Goal: Task Accomplishment & Management: Manage account settings

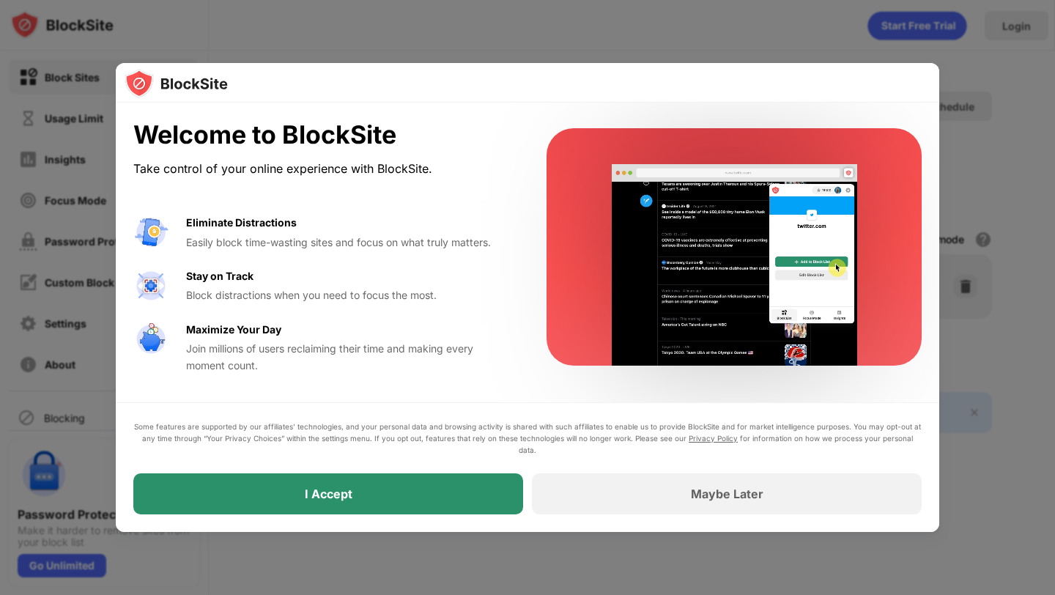
click at [382, 486] on div "I Accept" at bounding box center [328, 493] width 390 height 41
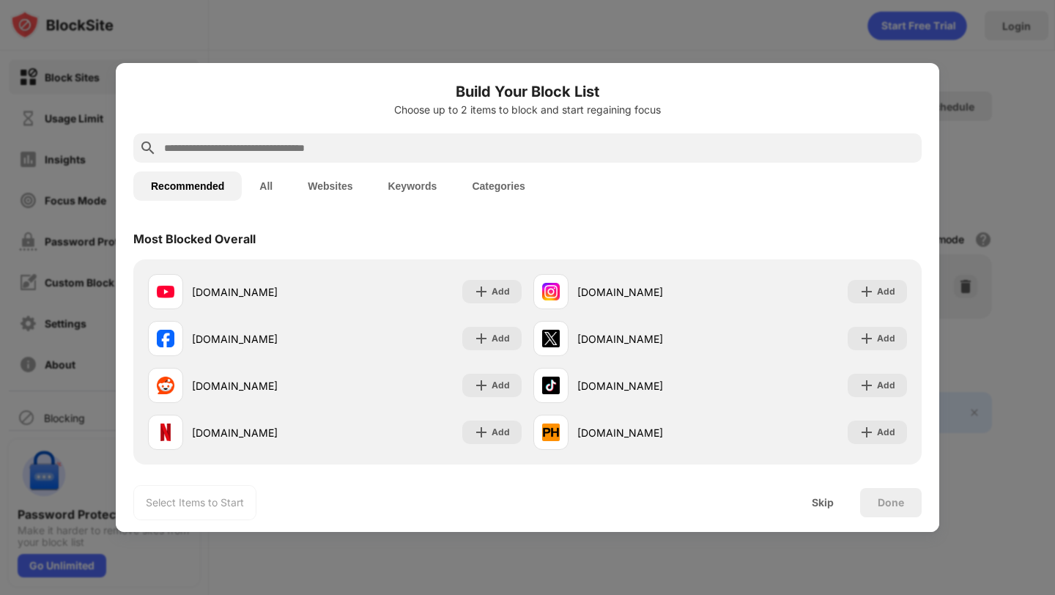
click at [316, 192] on button "Websites" at bounding box center [330, 185] width 80 height 29
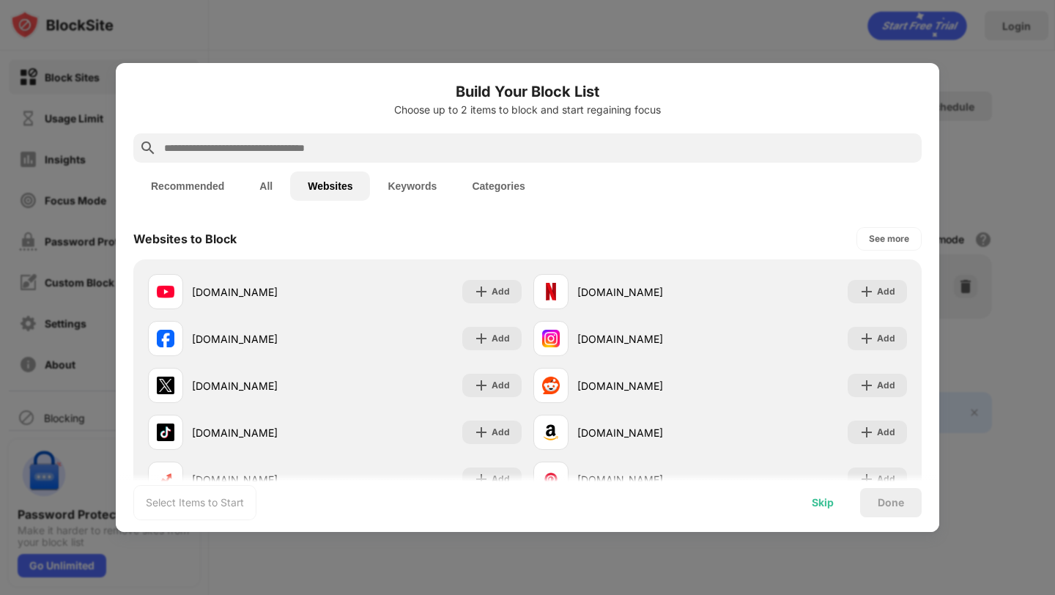
click at [824, 506] on div "Skip" at bounding box center [823, 503] width 22 height 12
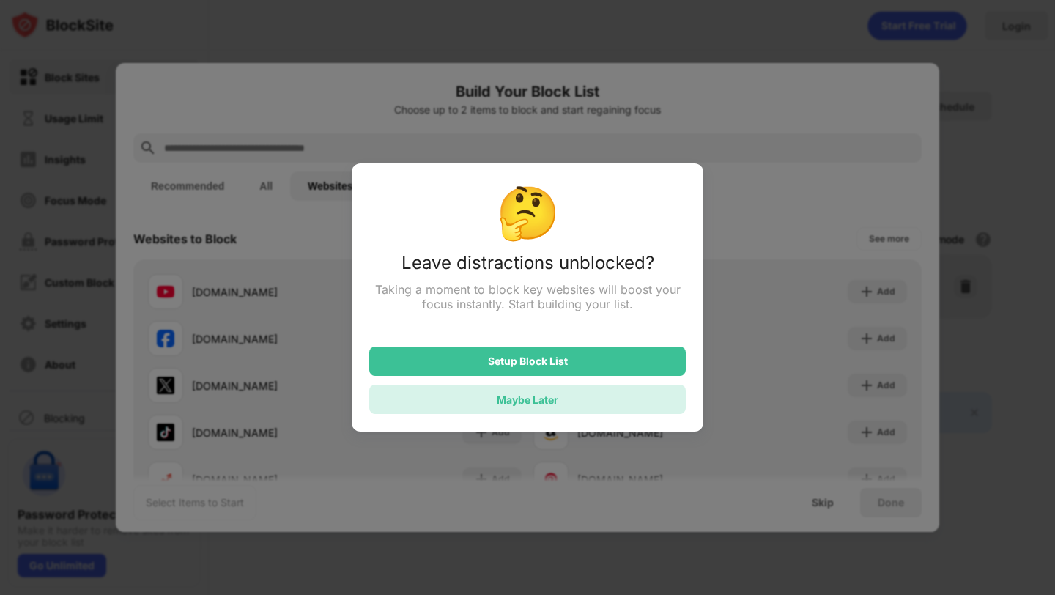
click at [552, 400] on div "Maybe Later" at bounding box center [528, 399] width 62 height 12
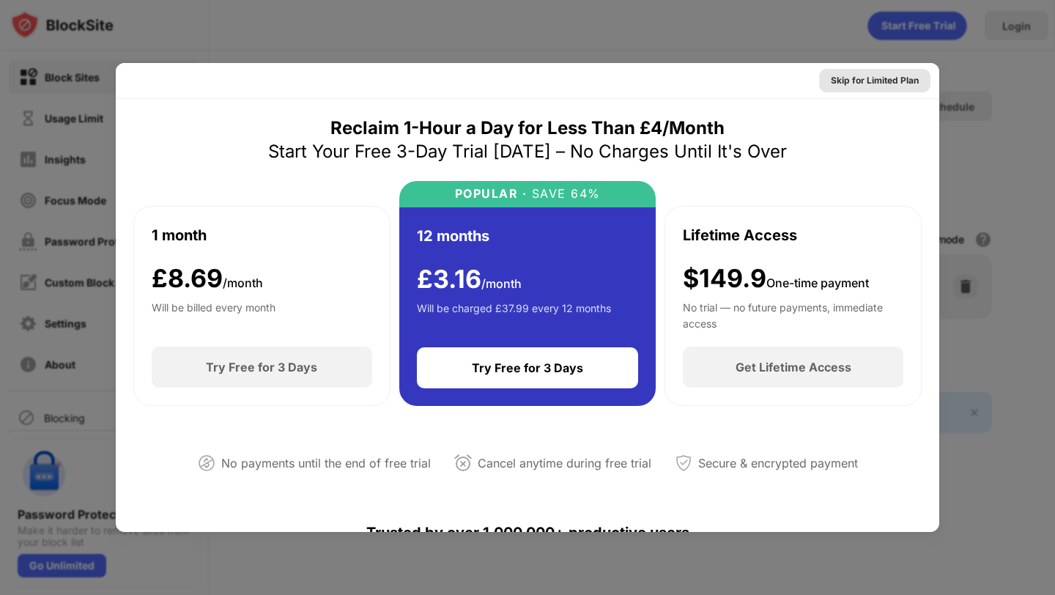
click at [878, 86] on div "Skip for Limited Plan" at bounding box center [875, 80] width 88 height 15
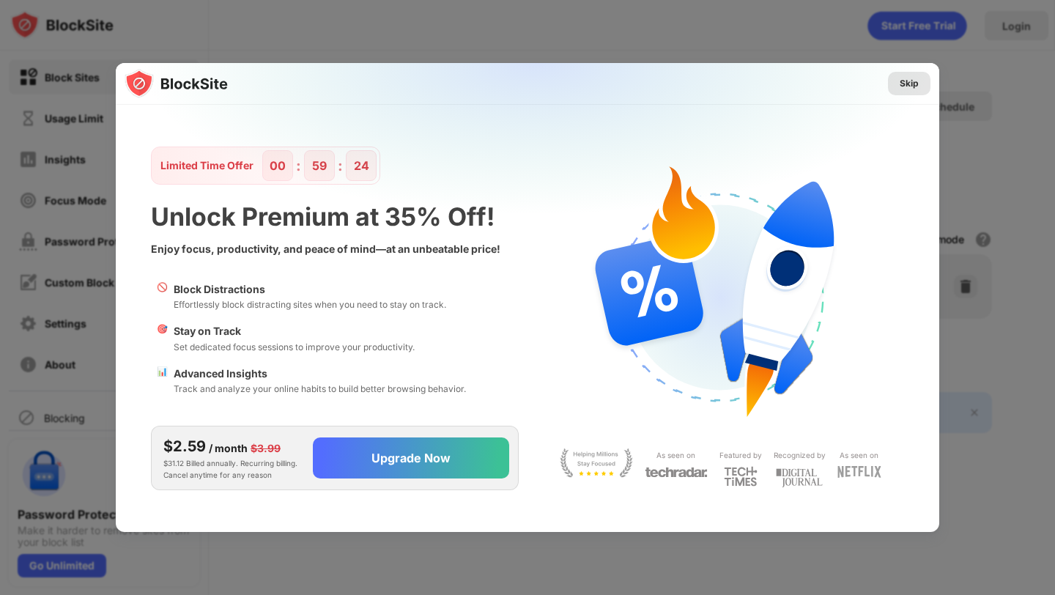
click at [911, 84] on div "Skip" at bounding box center [908, 83] width 19 height 15
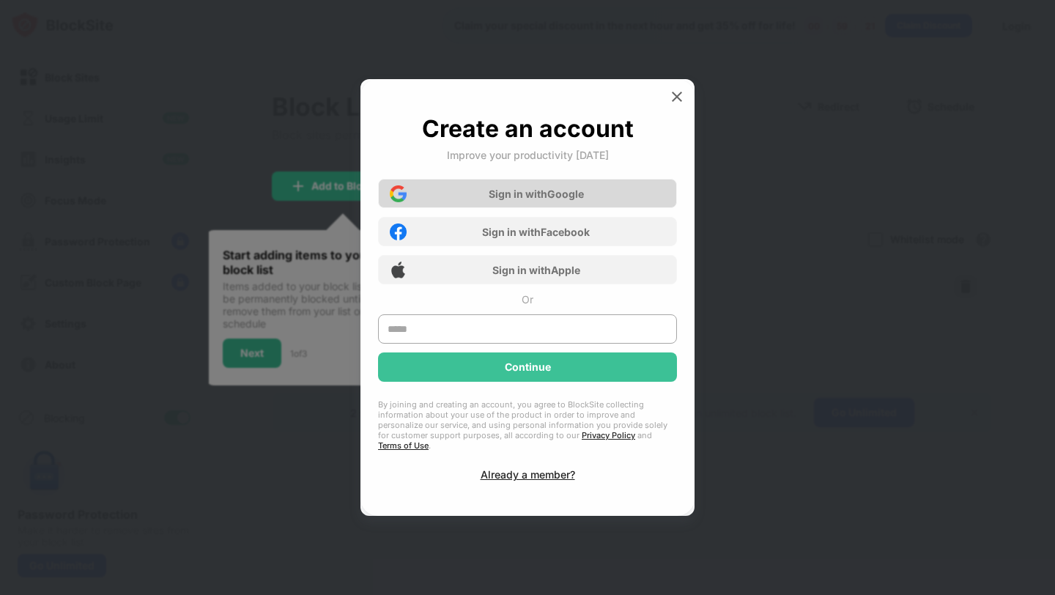
click at [538, 200] on div "Sign in with Google" at bounding box center [536, 194] width 95 height 12
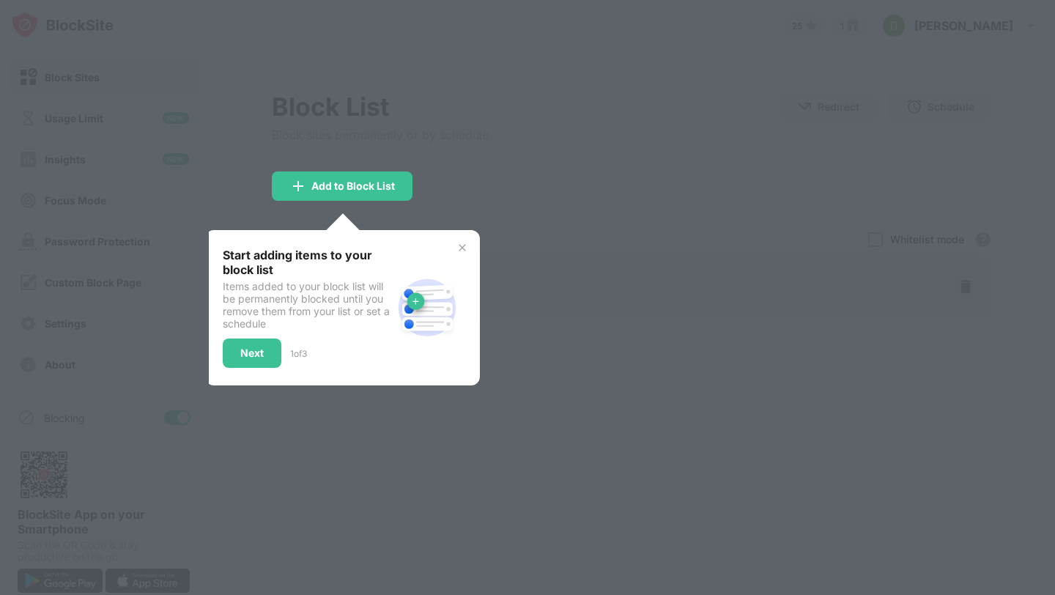
click at [463, 246] on img at bounding box center [462, 248] width 12 height 12
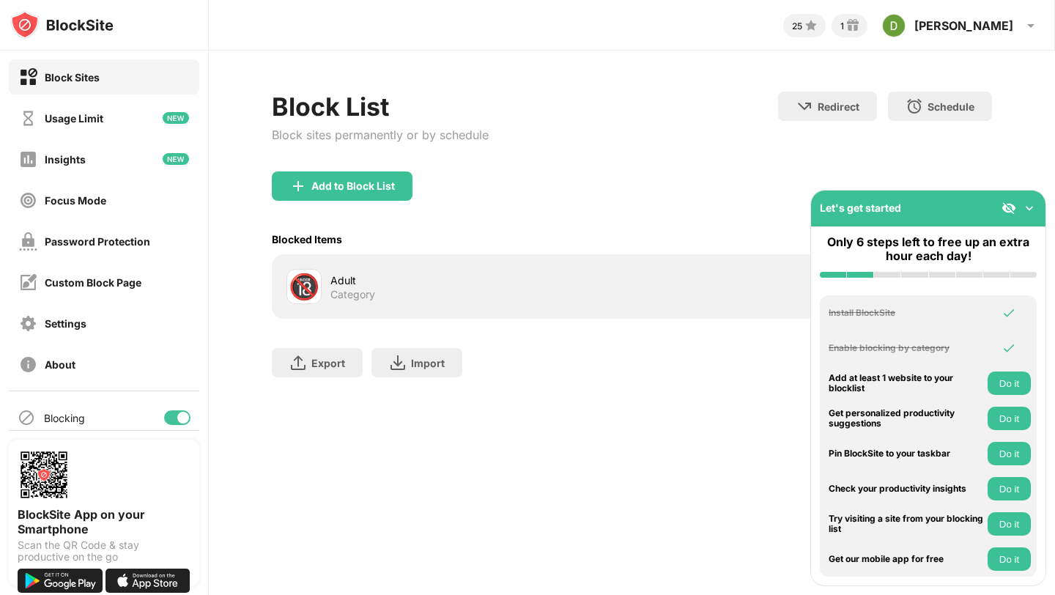
click at [329, 286] on div "🔞 Adult Category" at bounding box center [458, 286] width 345 height 35
click at [292, 289] on div "🔞" at bounding box center [304, 287] width 31 height 30
click at [349, 272] on div "Adult" at bounding box center [480, 279] width 301 height 15
click at [1049, 64] on div "Block List Block sites permanently or by schedule Redirect Choose a site to be …" at bounding box center [632, 242] width 846 height 382
click at [123, 128] on div "Usage Limit" at bounding box center [104, 117] width 190 height 35
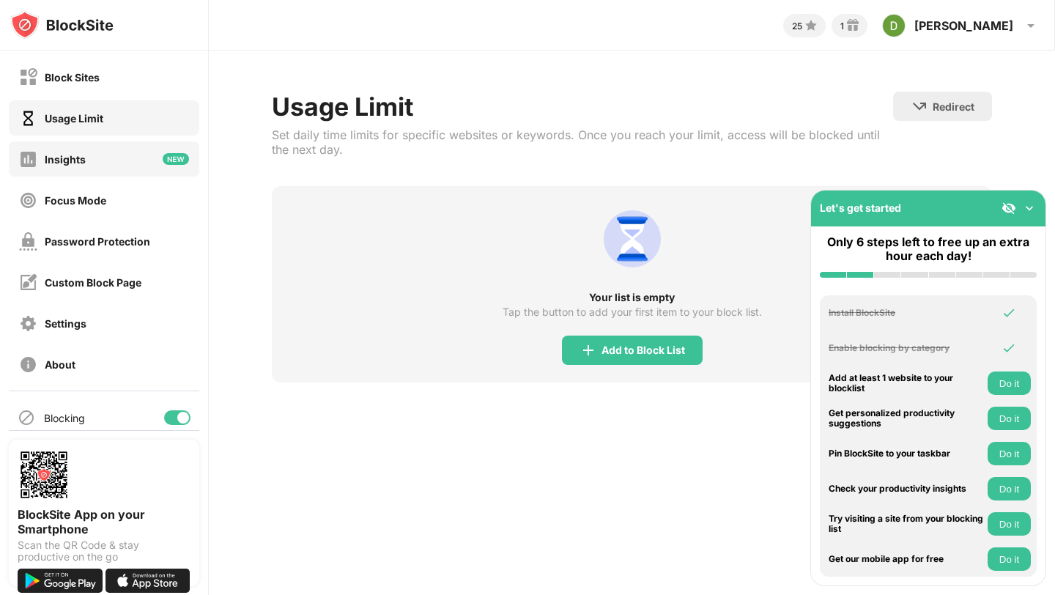
click at [105, 171] on div "Insights" at bounding box center [104, 158] width 190 height 35
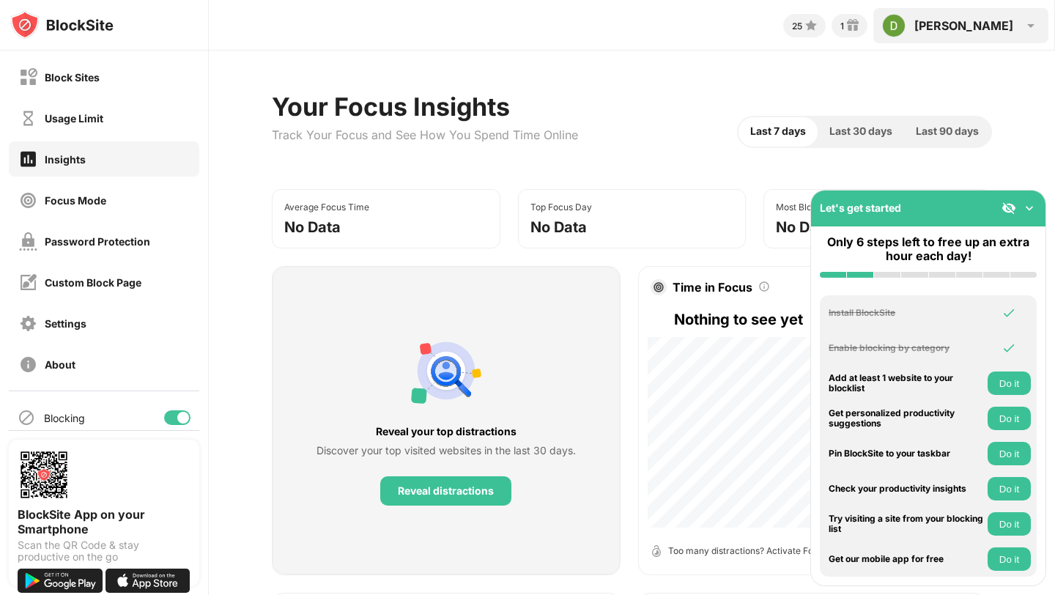
click at [1001, 19] on div "Dylan" at bounding box center [963, 25] width 99 height 15
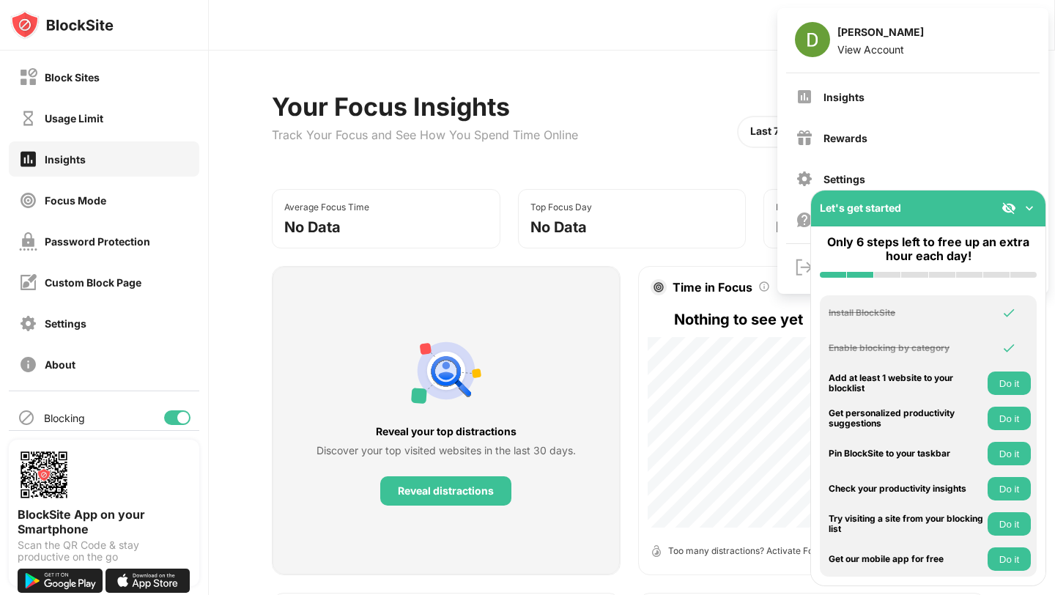
click at [1028, 209] on img at bounding box center [1029, 208] width 15 height 15
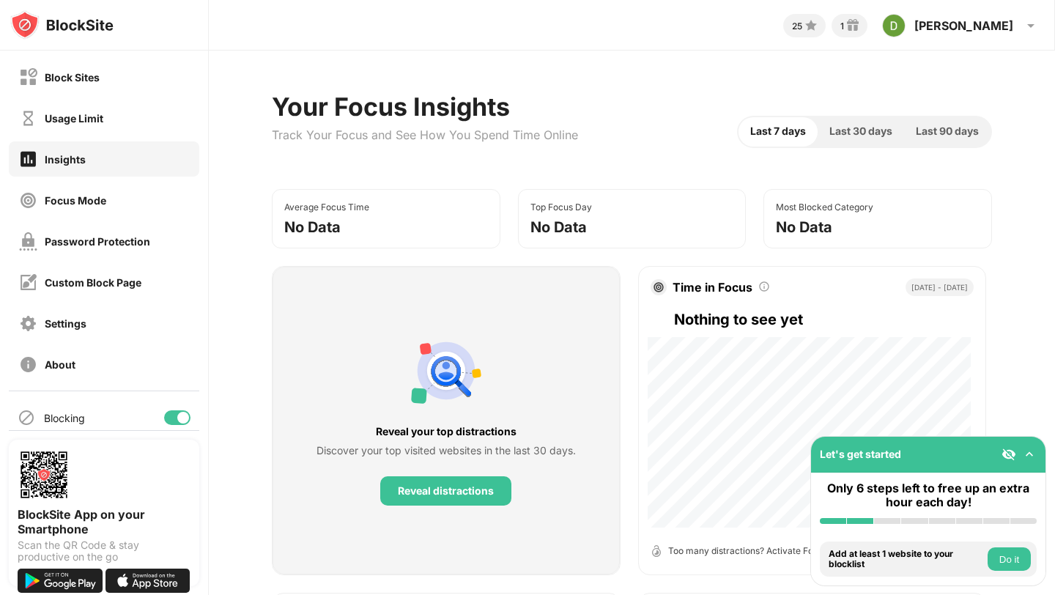
click at [1031, 453] on img at bounding box center [1029, 454] width 15 height 15
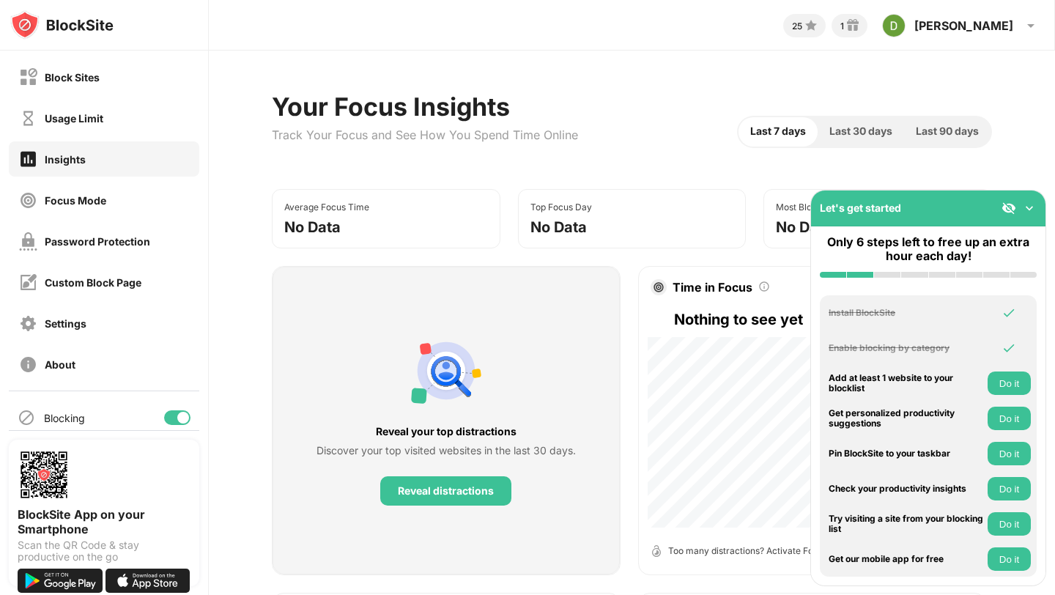
click at [1026, 212] on img at bounding box center [1029, 208] width 15 height 15
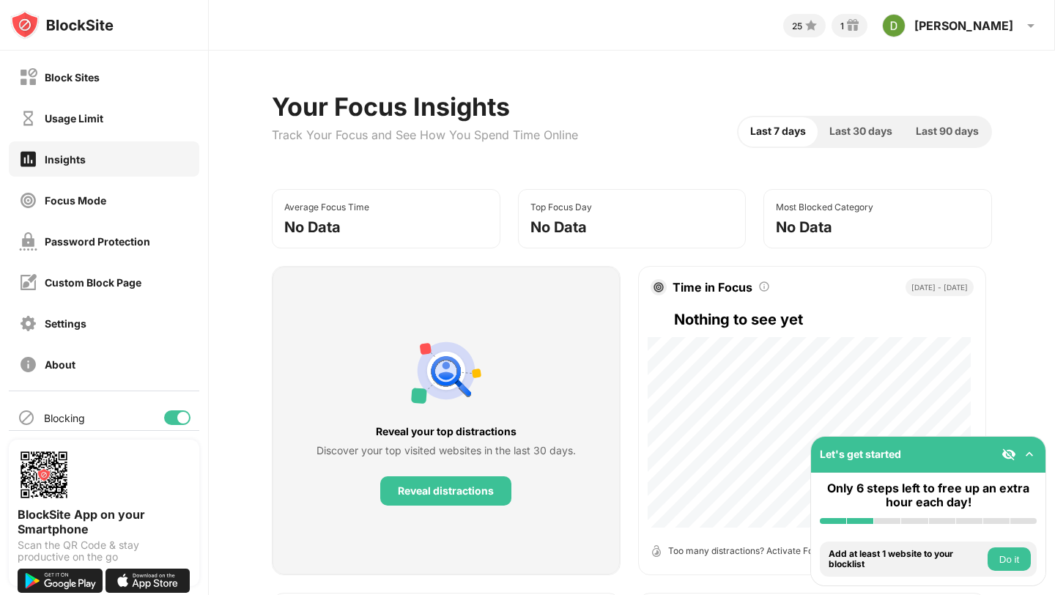
drag, startPoint x: 1054, startPoint y: 144, endPoint x: 1054, endPoint y: 31, distance: 113.5
click at [1054, 33] on div "25 1 Dylan Dylan Herian View Account Insights Rewards Settings Support Log Out …" at bounding box center [632, 297] width 846 height 595
click at [118, 81] on div "Block Sites" at bounding box center [104, 76] width 190 height 35
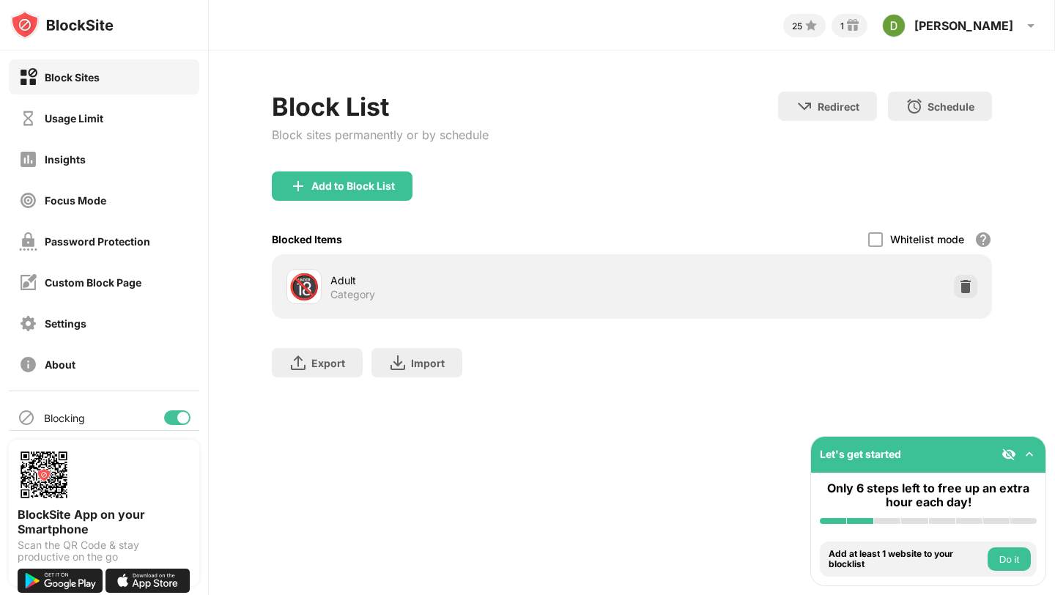
click at [309, 273] on div "🔞" at bounding box center [304, 287] width 31 height 30
click at [964, 289] on img at bounding box center [965, 286] width 15 height 15
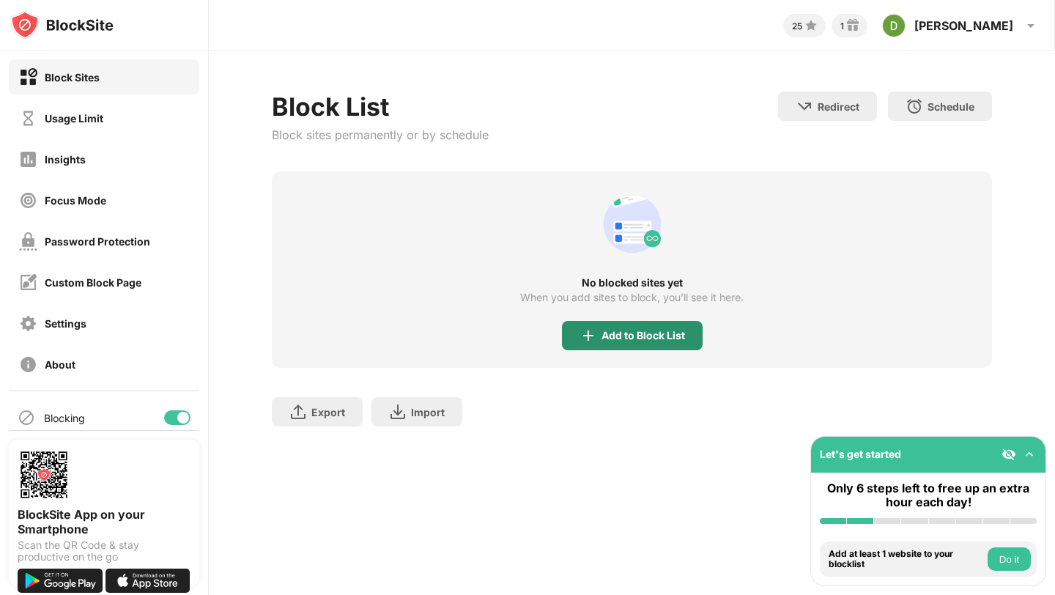
click at [627, 330] on div "Add to Block List" at bounding box center [643, 336] width 84 height 12
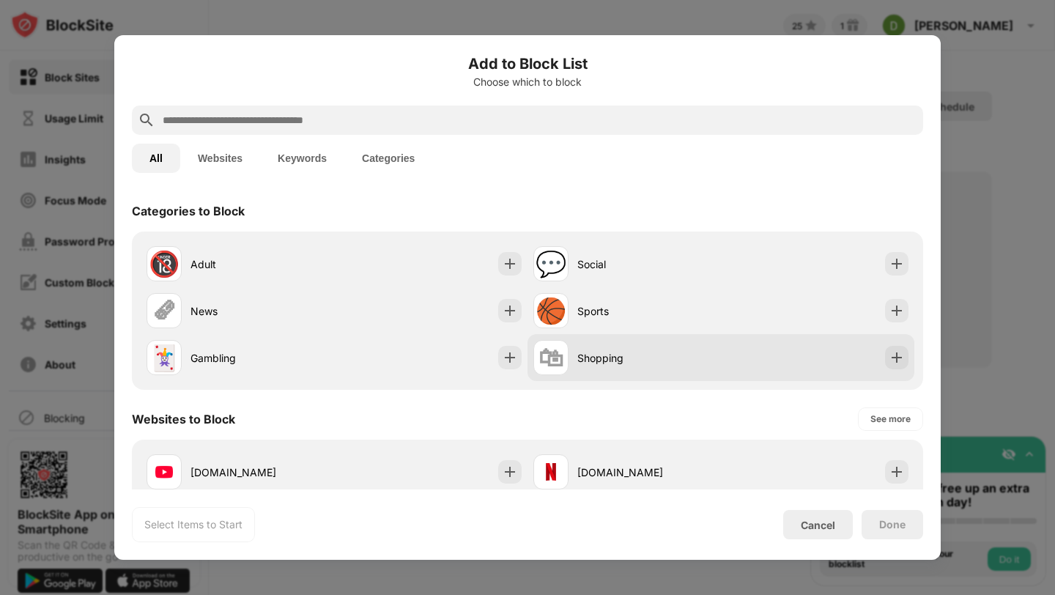
click at [599, 363] on div "Shopping" at bounding box center [649, 357] width 144 height 15
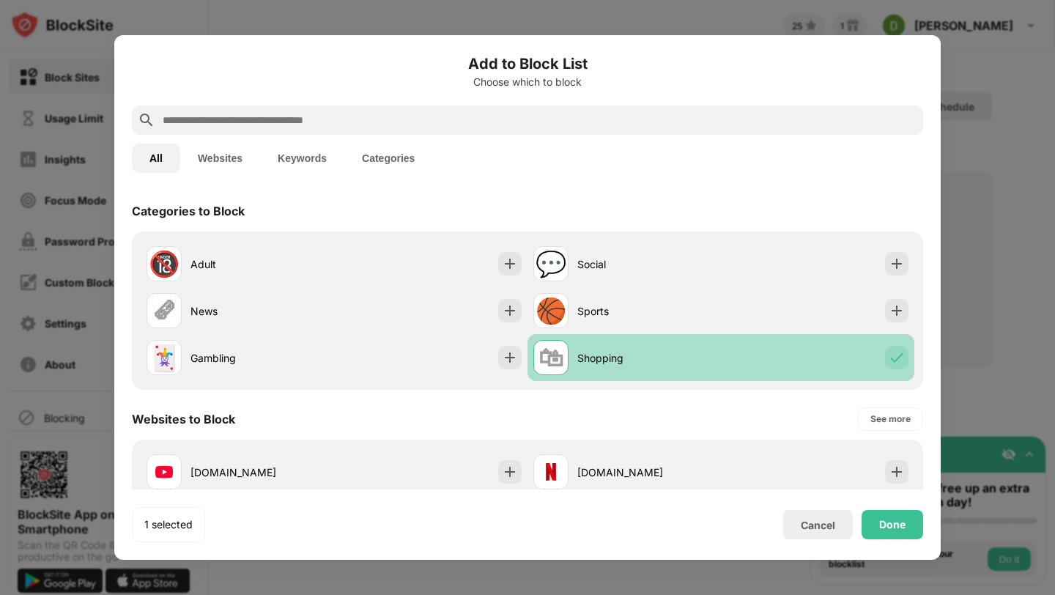
click at [601, 364] on div "Shopping" at bounding box center [649, 357] width 144 height 15
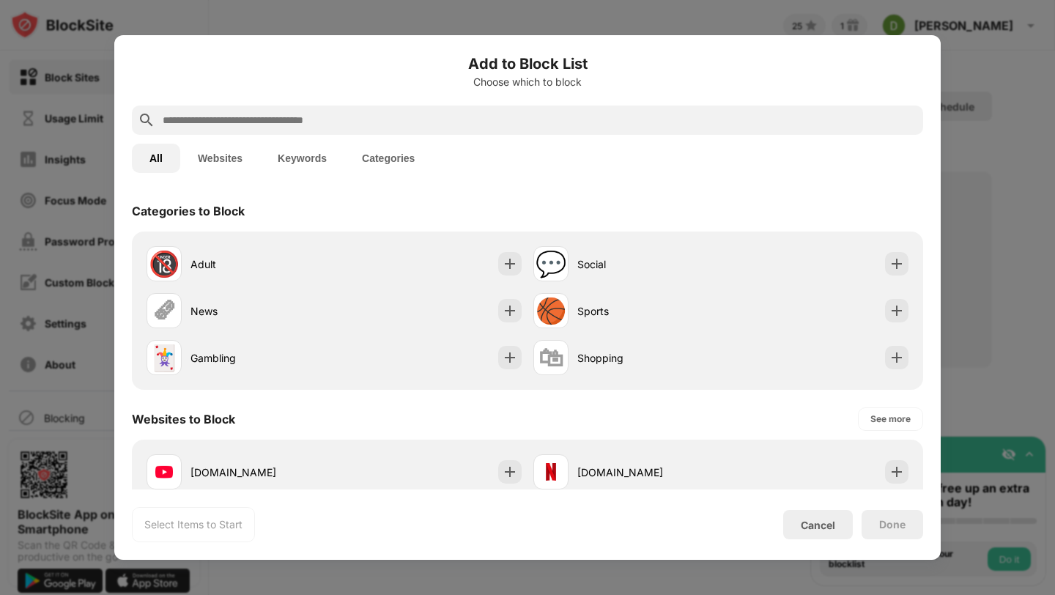
click at [272, 114] on input "text" at bounding box center [539, 120] width 756 height 18
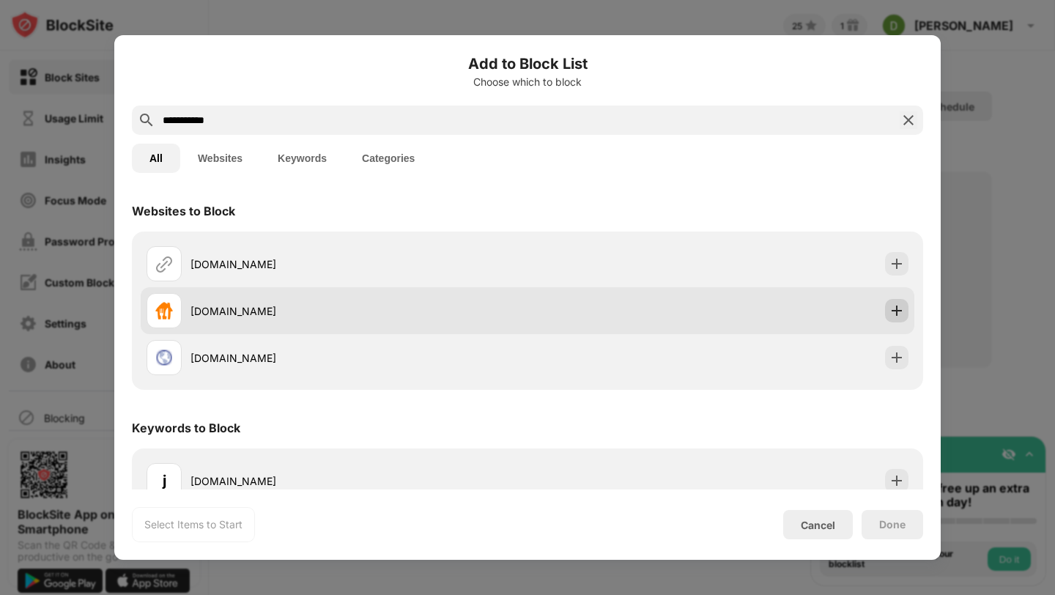
click at [889, 311] on img at bounding box center [896, 310] width 15 height 15
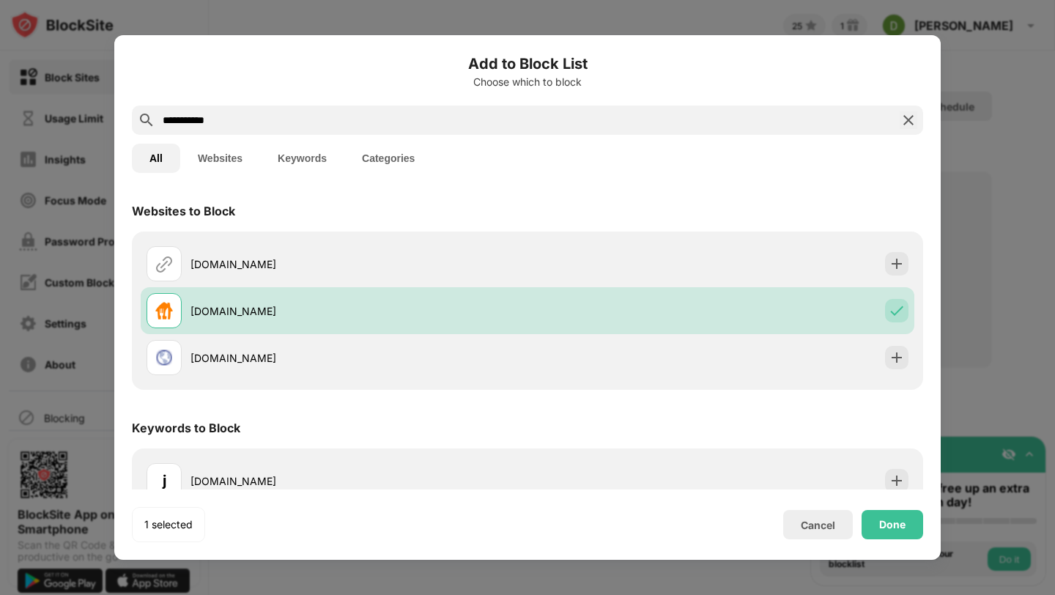
drag, startPoint x: 327, startPoint y: 122, endPoint x: 86, endPoint y: 122, distance: 240.3
click at [86, 594] on div "**********" at bounding box center [527, 595] width 1055 height 0
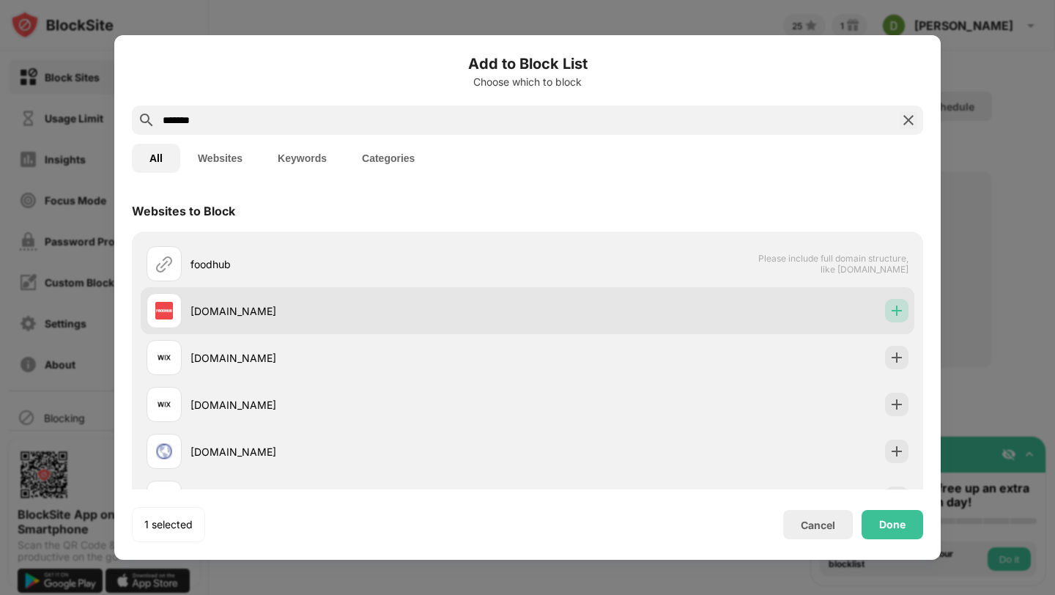
click at [889, 309] on img at bounding box center [896, 310] width 15 height 15
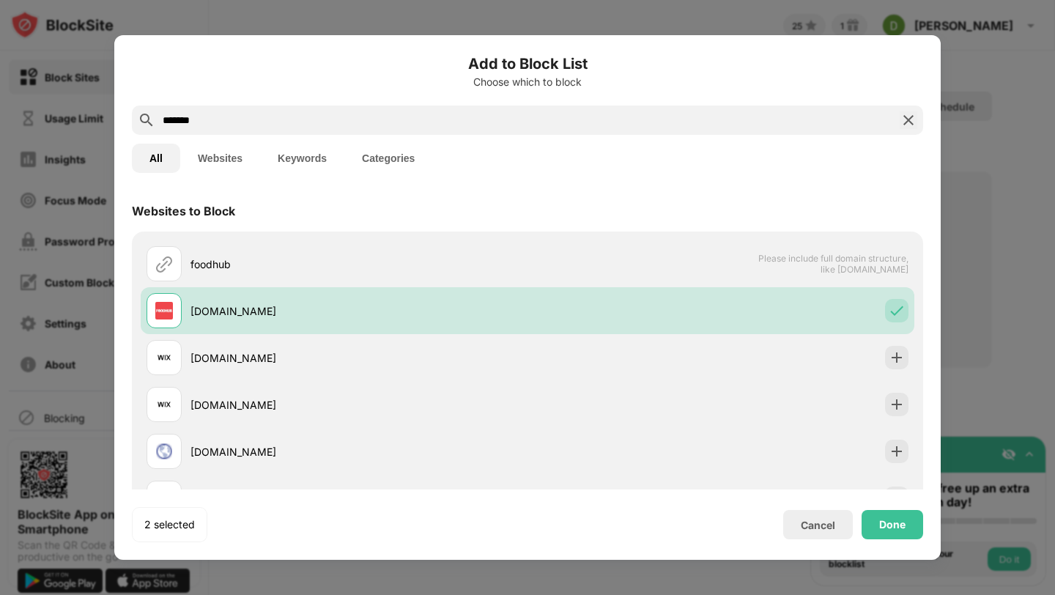
drag, startPoint x: 428, startPoint y: 118, endPoint x: 49, endPoint y: 114, distance: 378.7
click at [49, 594] on div "Add to Block List Choose which to block ******* All Websites Keywords Categorie…" at bounding box center [527, 595] width 1055 height 0
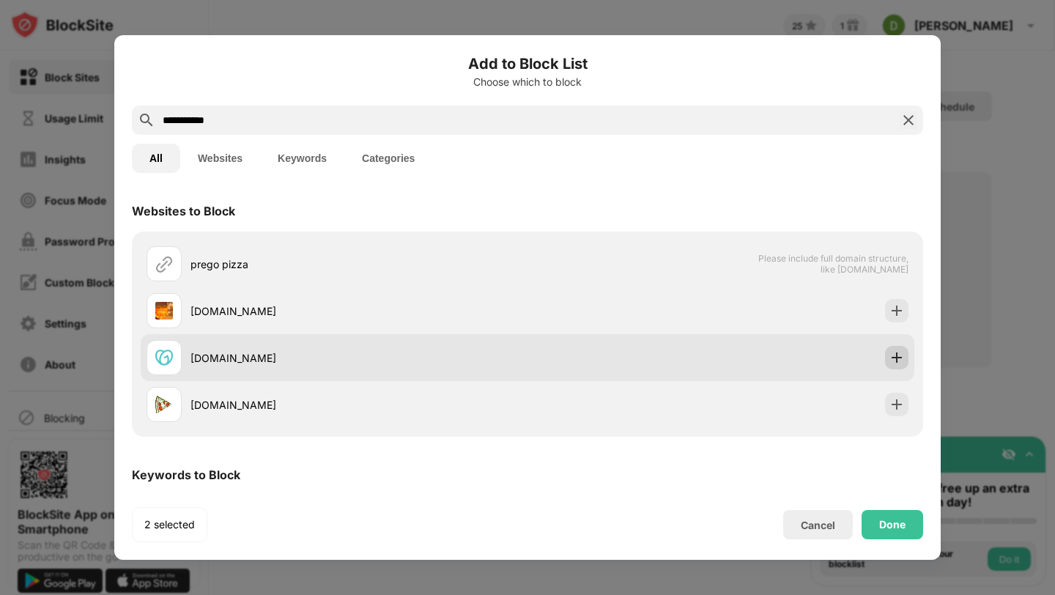
click at [889, 353] on img at bounding box center [896, 357] width 15 height 15
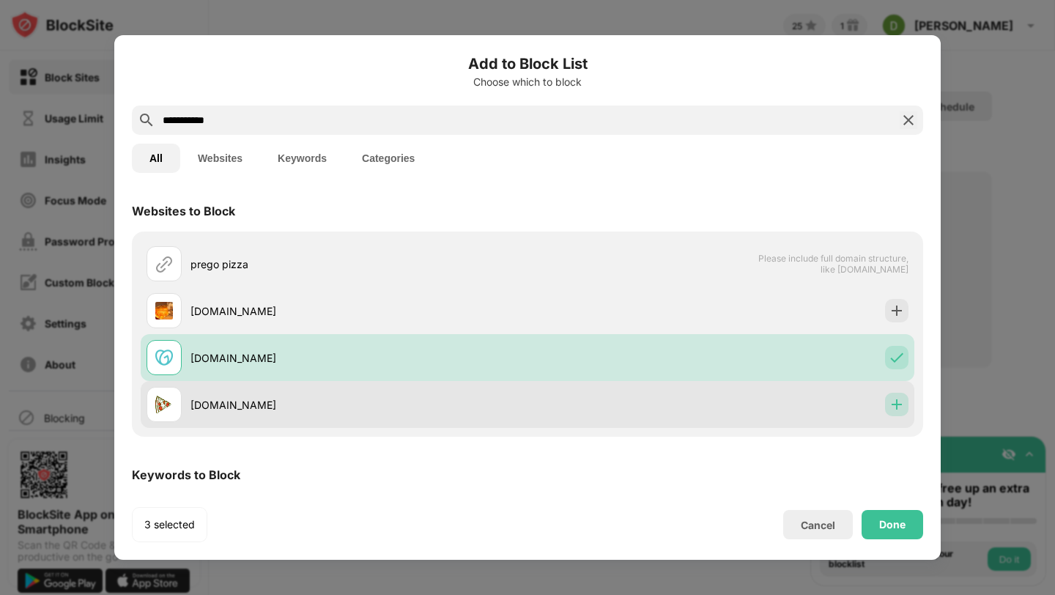
click at [889, 404] on img at bounding box center [896, 404] width 15 height 15
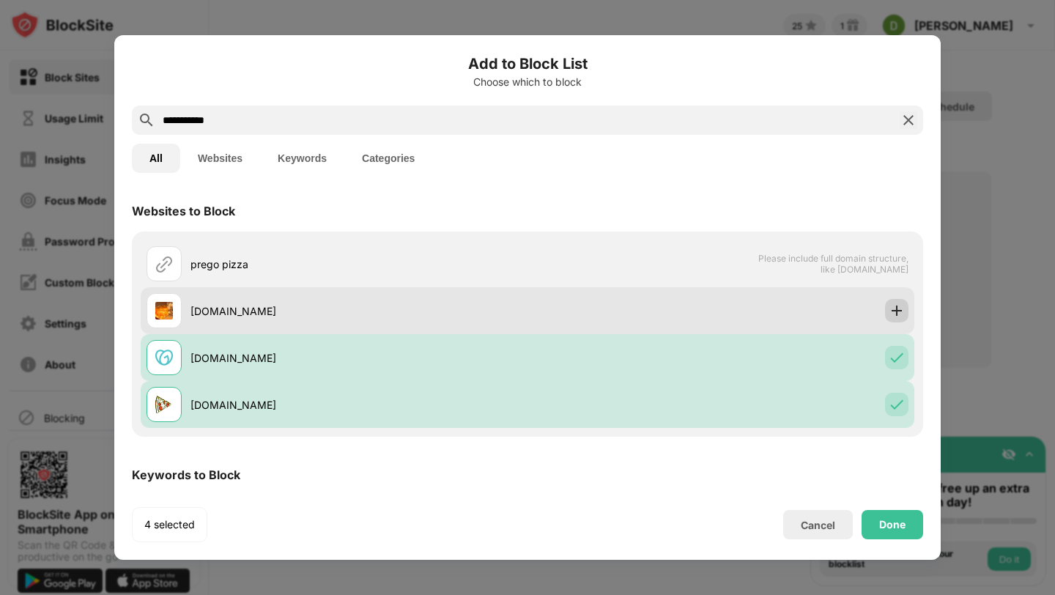
click at [889, 314] on img at bounding box center [896, 310] width 15 height 15
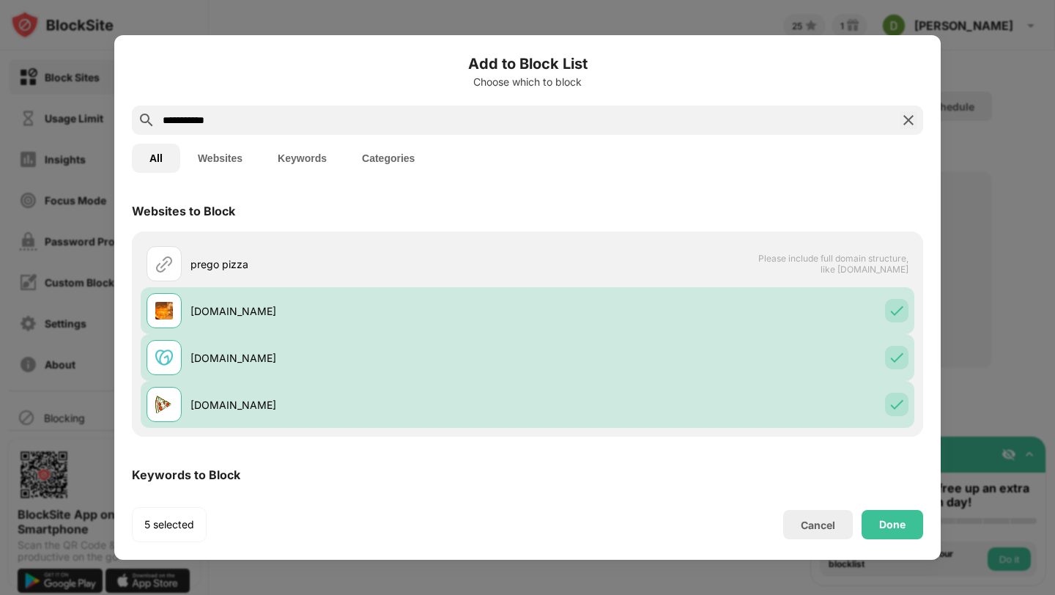
drag, startPoint x: 284, startPoint y: 125, endPoint x: 92, endPoint y: 125, distance: 191.9
click at [92, 594] on div "**********" at bounding box center [527, 595] width 1055 height 0
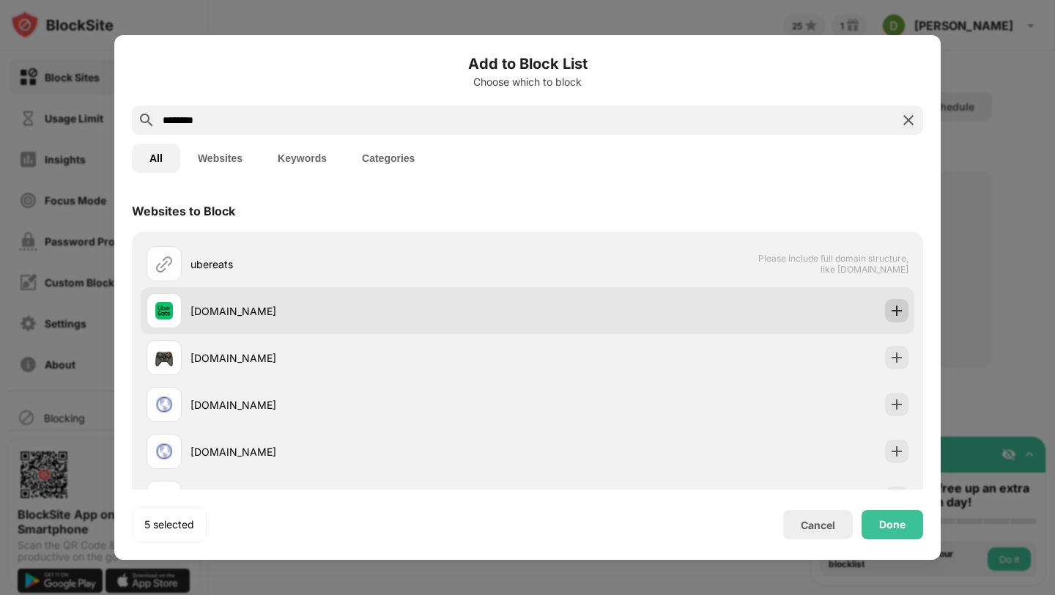
click at [889, 307] on img at bounding box center [896, 310] width 15 height 15
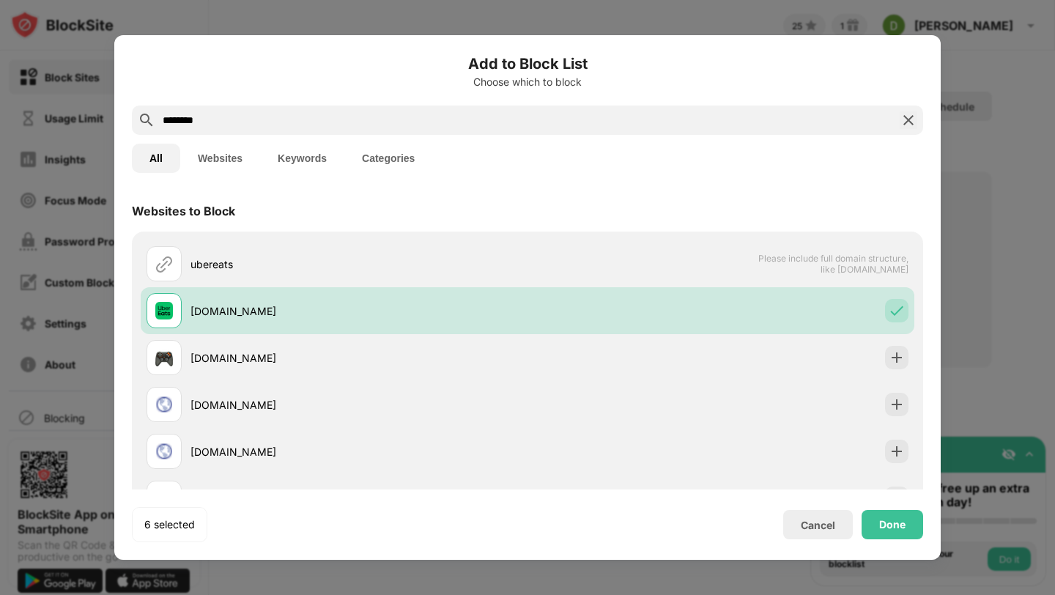
drag, startPoint x: 291, startPoint y: 122, endPoint x: 89, endPoint y: 121, distance: 202.2
click at [88, 594] on div "Add to Block List Choose which to block ******** All Websites Keywords Categori…" at bounding box center [527, 595] width 1055 height 0
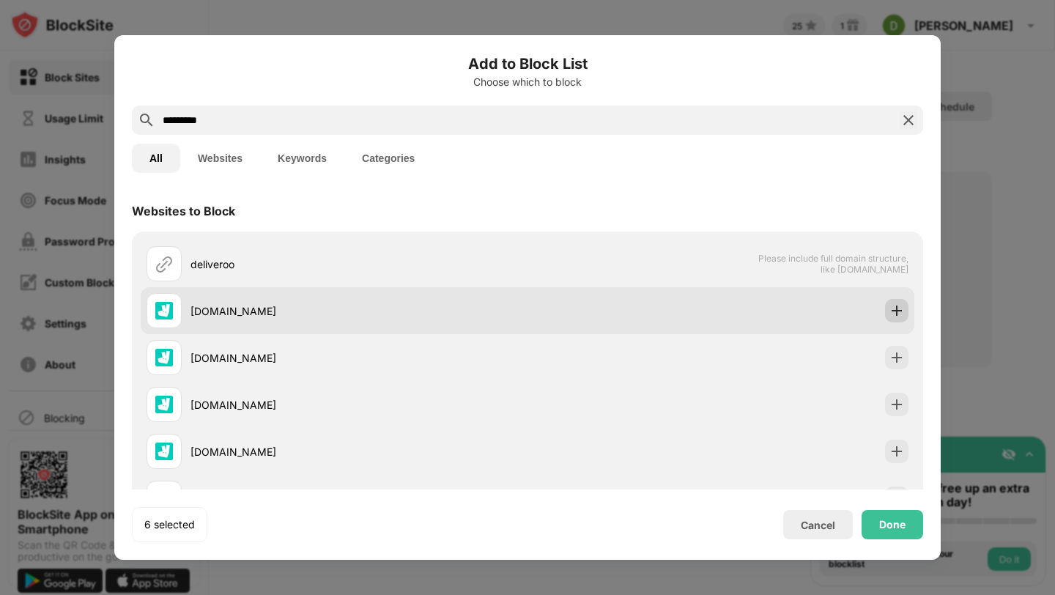
type input "*********"
click at [891, 311] on img at bounding box center [896, 310] width 15 height 15
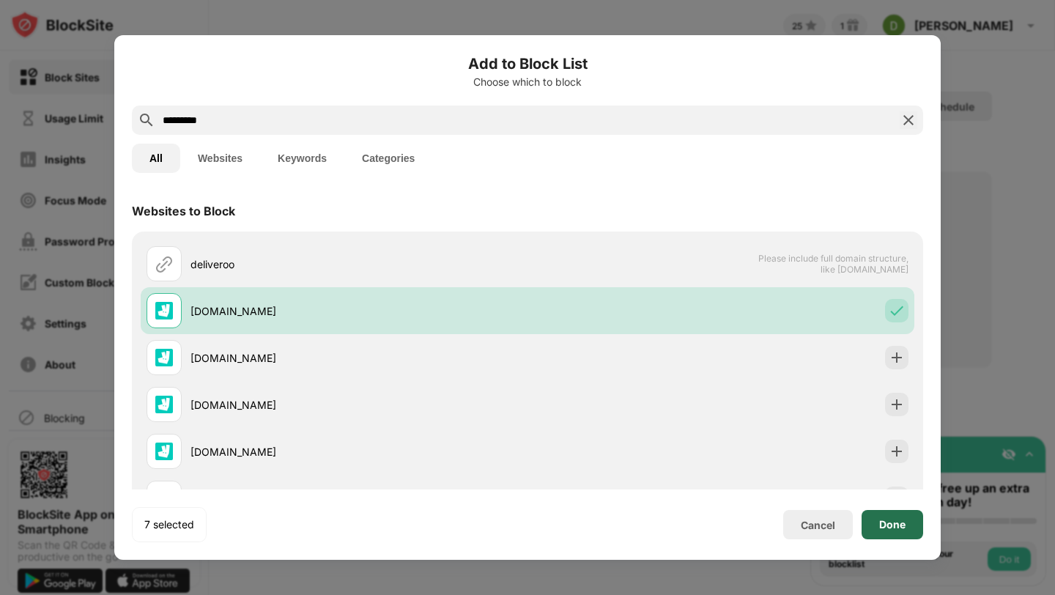
click at [901, 520] on div "Done" at bounding box center [892, 525] width 26 height 12
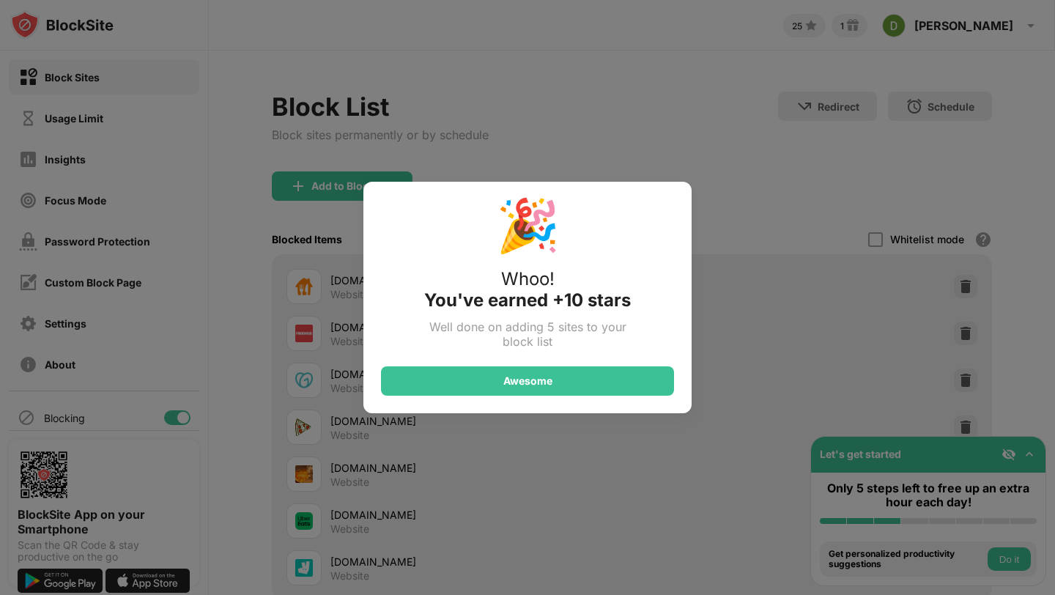
drag, startPoint x: 1045, startPoint y: 138, endPoint x: 1053, endPoint y: 239, distance: 100.7
click at [1053, 239] on div "🎉 Whoo! You've earned +10 stars Well done on adding 5 sites to your block list …" at bounding box center [527, 297] width 1055 height 595
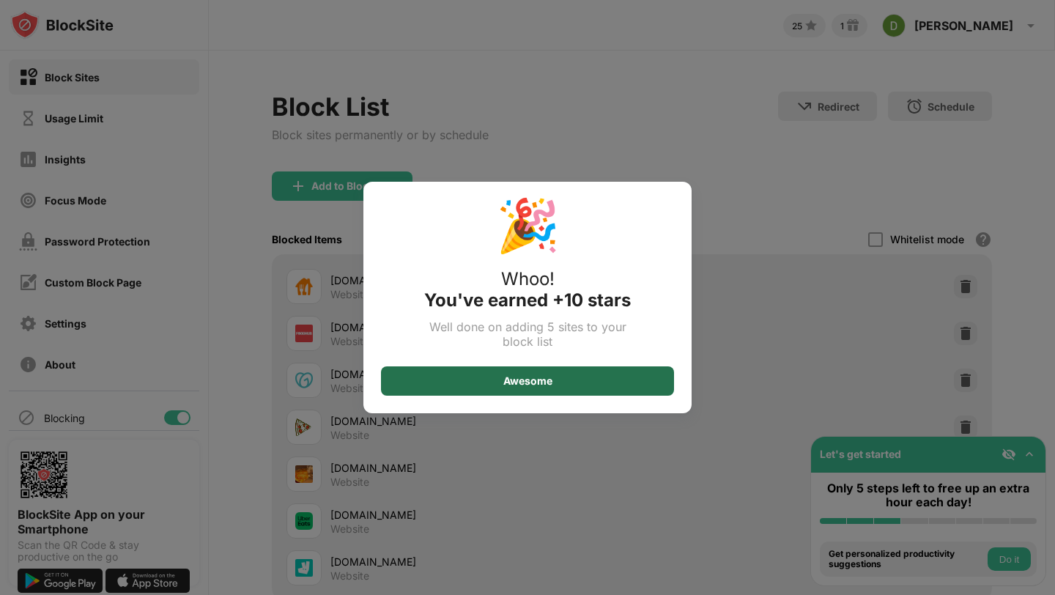
click at [538, 385] on div "Awesome" at bounding box center [527, 381] width 49 height 12
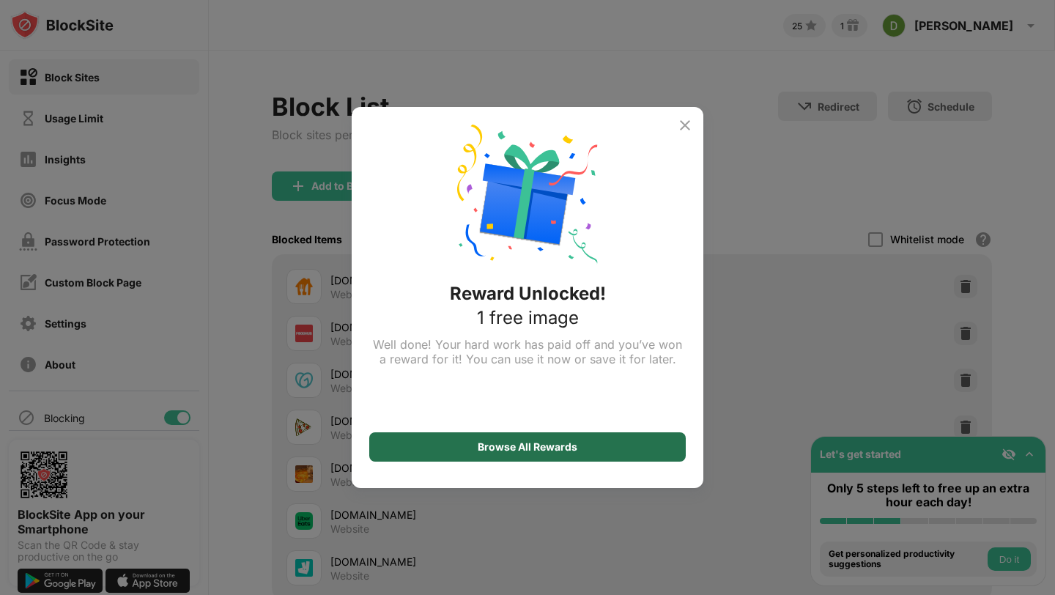
click at [578, 445] on div "Browse All Rewards" at bounding box center [527, 446] width 316 height 29
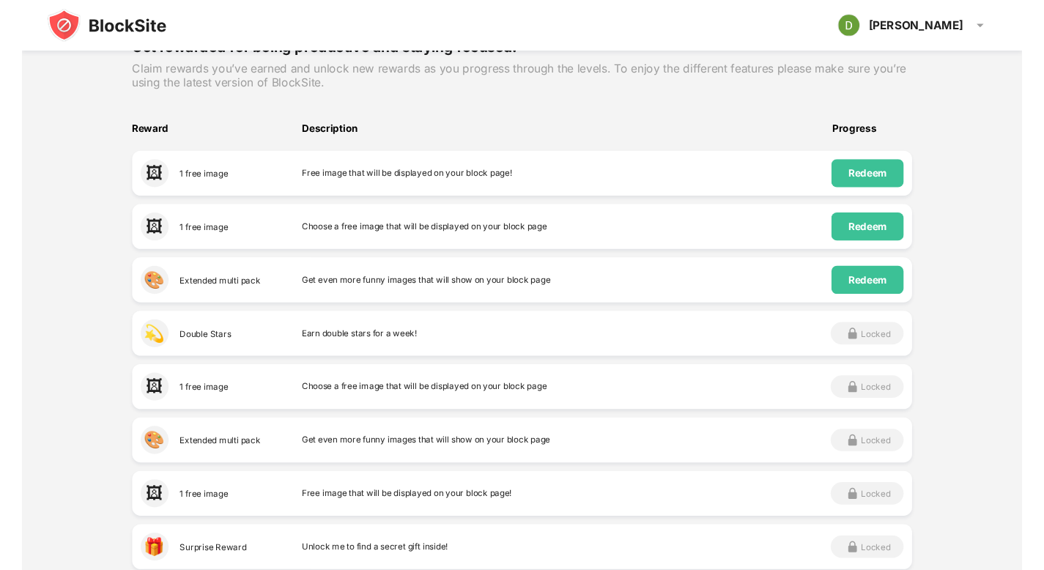
scroll to position [214, 0]
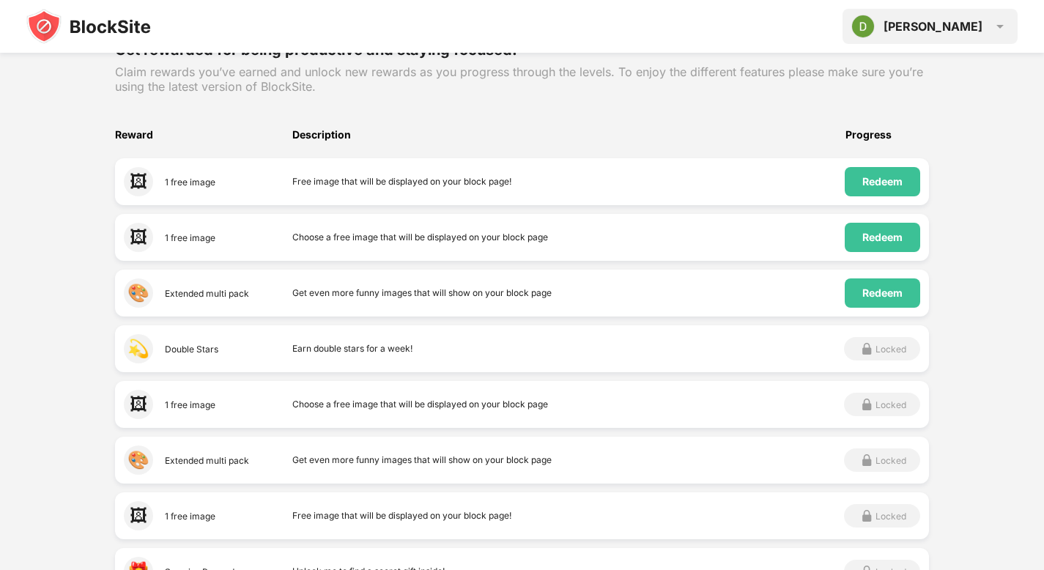
click at [956, 26] on div "Dylan" at bounding box center [932, 26] width 99 height 15
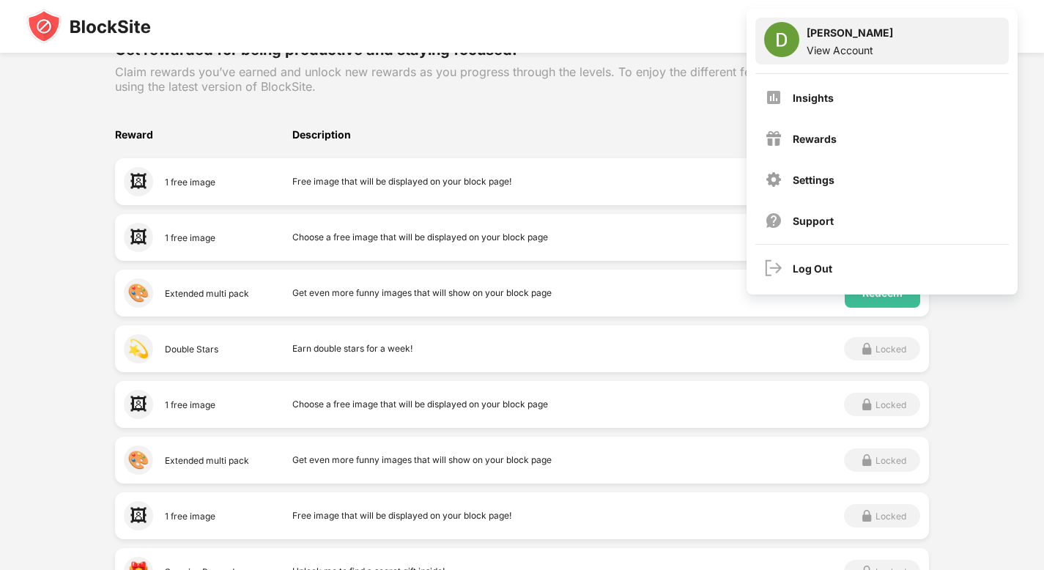
click at [850, 51] on div "View Account" at bounding box center [849, 50] width 86 height 12
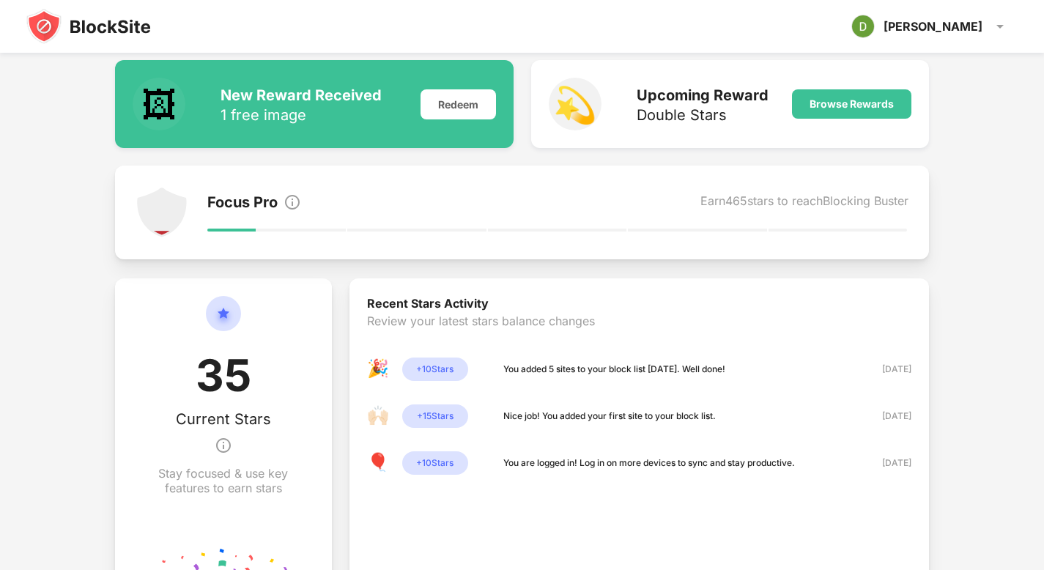
drag, startPoint x: 1054, startPoint y: 73, endPoint x: 1054, endPoint y: 163, distance: 90.8
click at [1044, 164] on html "[PERSON_NAME] [PERSON_NAME] View Account Insights Rewards Settings Support Log …" at bounding box center [522, 272] width 1044 height 899
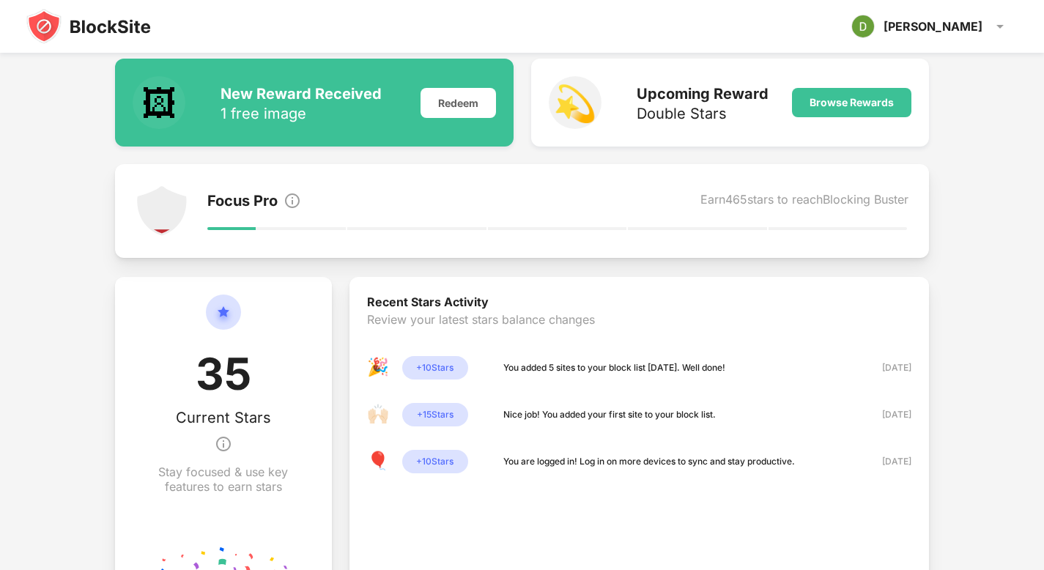
click at [445, 414] on div "+ 15 Stars" at bounding box center [435, 414] width 66 height 23
click at [445, 461] on div "+ 10 Stars" at bounding box center [435, 461] width 66 height 23
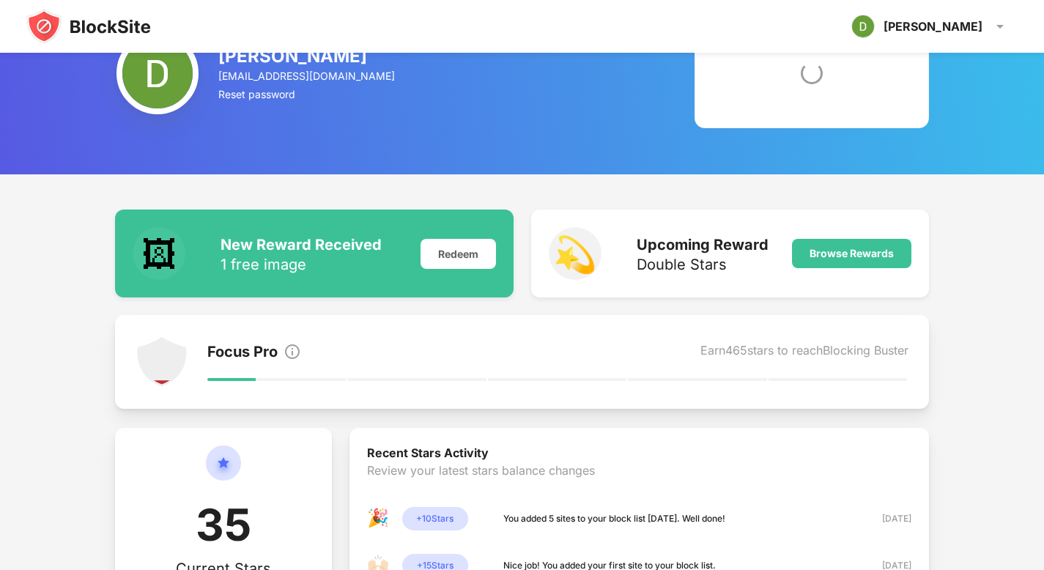
scroll to position [0, 0]
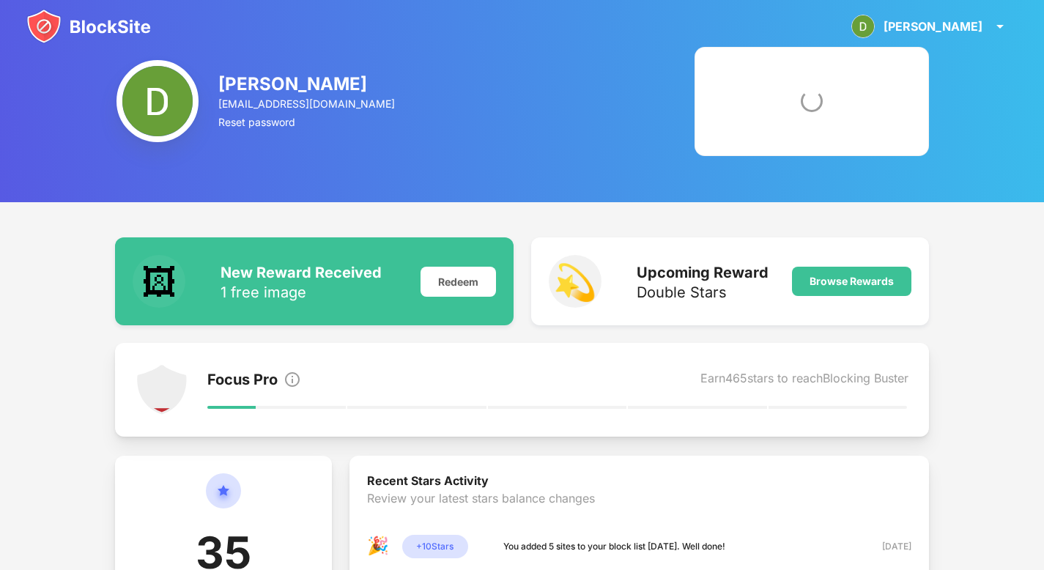
drag, startPoint x: 1054, startPoint y: 272, endPoint x: 1054, endPoint y: 104, distance: 167.7
click at [1044, 104] on html "Dylan Dylan Herian View Account Insights Rewards Settings Support Log Out Dylan…" at bounding box center [522, 449] width 1044 height 899
click at [798, 376] on div "Earn 465 stars to reach Blocking Buster" at bounding box center [804, 381] width 208 height 21
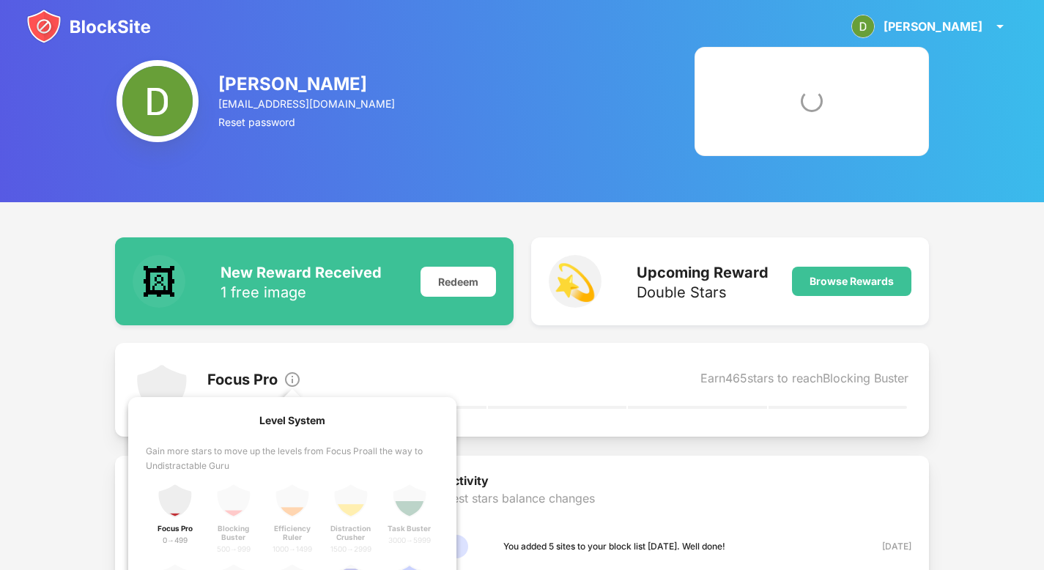
click at [294, 380] on img at bounding box center [292, 380] width 18 height 18
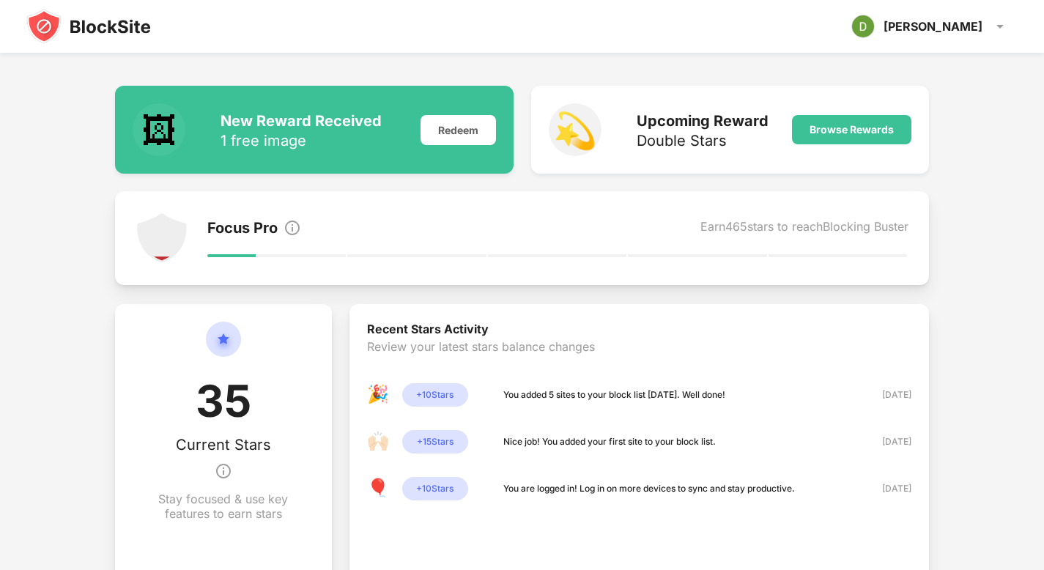
scroll to position [176, 0]
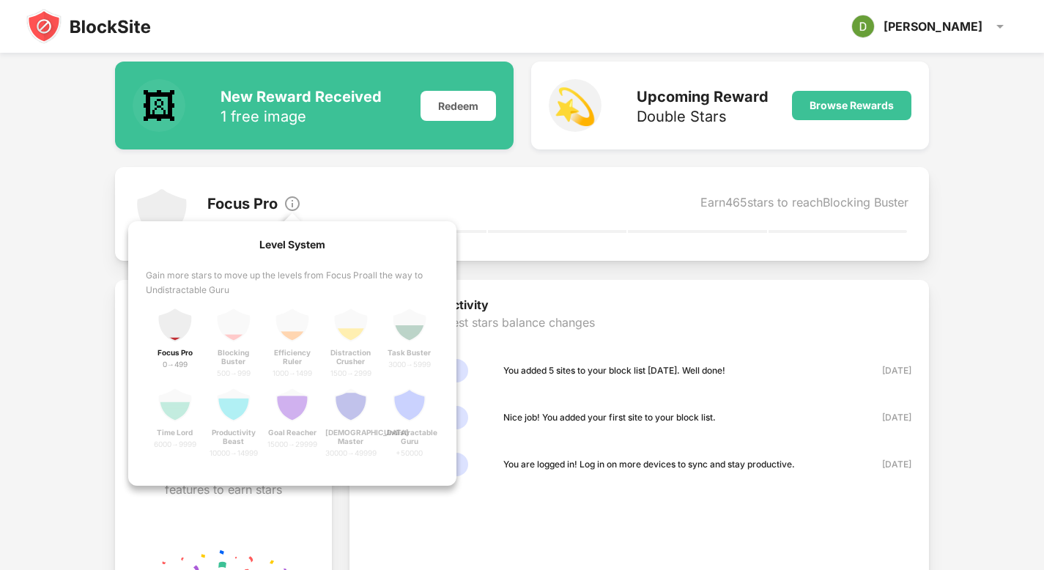
click at [293, 207] on img at bounding box center [292, 204] width 18 height 18
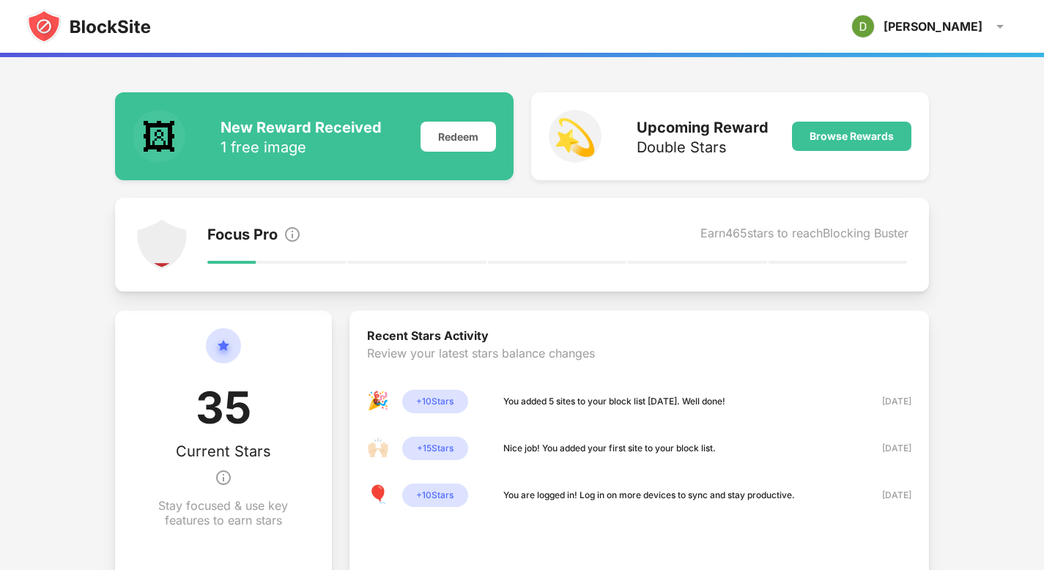
scroll to position [0, 0]
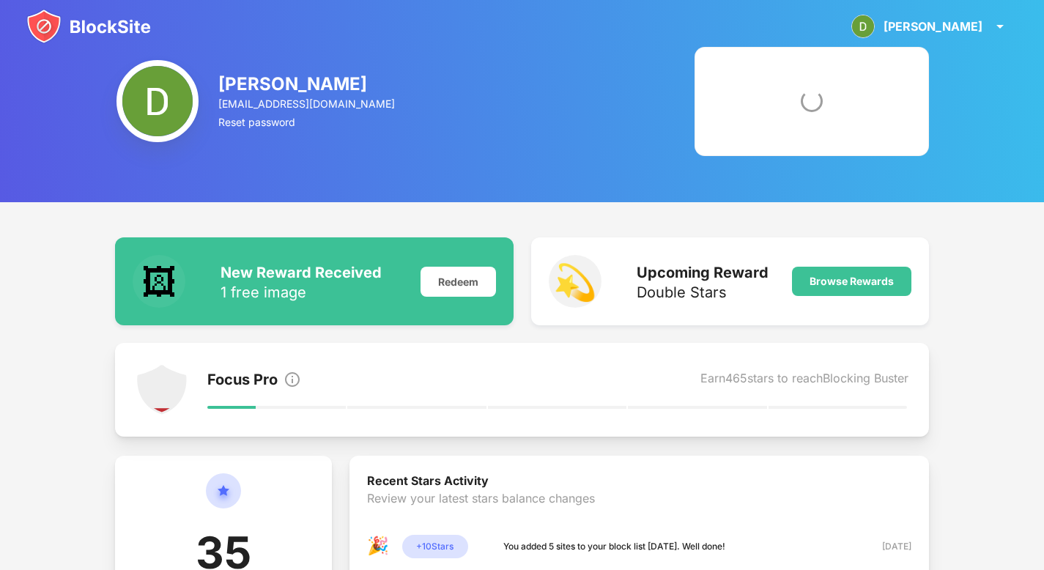
drag, startPoint x: 1054, startPoint y: 168, endPoint x: 1054, endPoint y: -2, distance: 170.7
click at [1044, 0] on html "Dylan Dylan Herian View Account Insights Rewards Settings Support Log Out Dylan…" at bounding box center [522, 449] width 1044 height 899
click at [824, 75] on div at bounding box center [811, 101] width 234 height 109
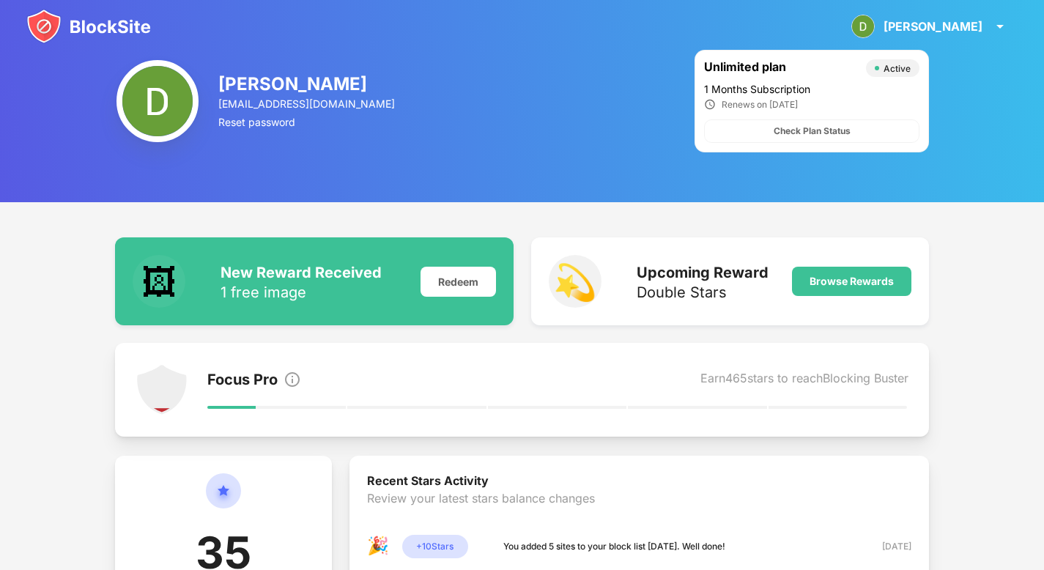
click at [899, 67] on div "Active" at bounding box center [896, 68] width 27 height 11
click at [995, 25] on img at bounding box center [1000, 27] width 18 height 18
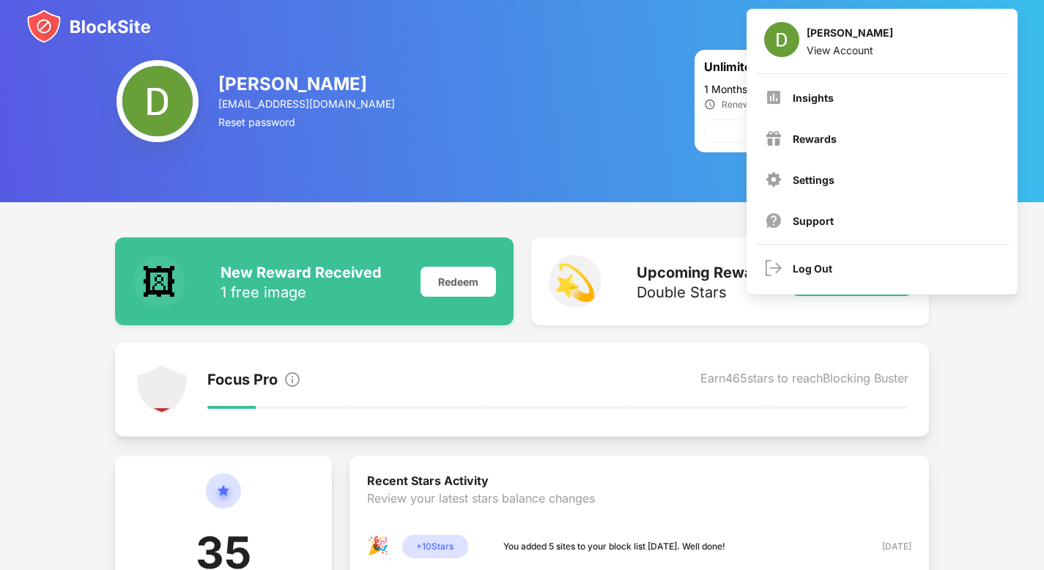
click at [527, 130] on div "Dylan Herian dherian77@gmail.com Reset password Unlimited plan Active 1 Months …" at bounding box center [522, 101] width 1044 height 202
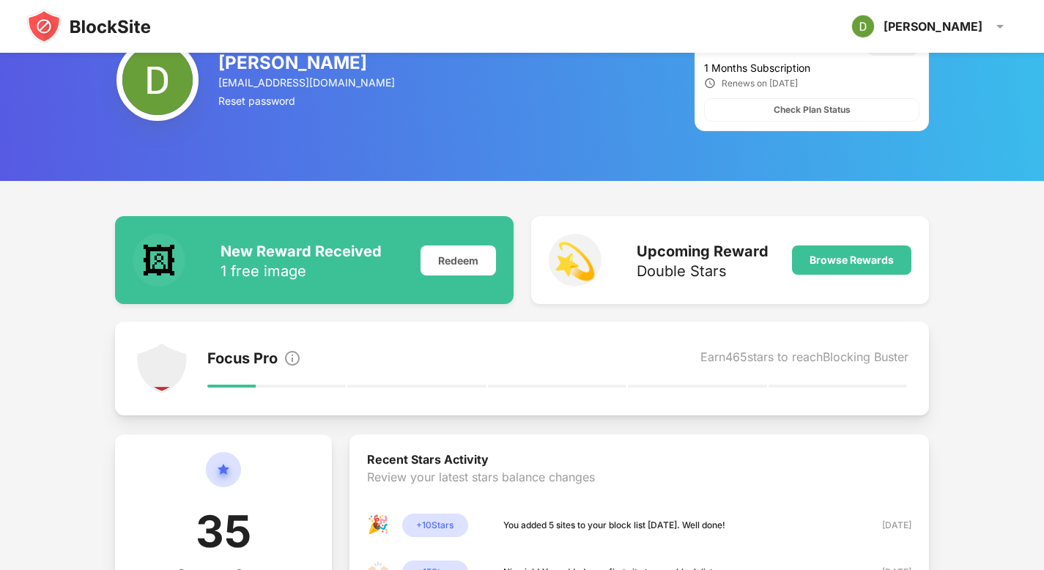
drag, startPoint x: 1054, startPoint y: 92, endPoint x: 1054, endPoint y: 103, distance: 11.7
click at [1044, 104] on html "Dylan Dylan Herian View Account Insights Rewards Settings Support Log Out Dylan…" at bounding box center [522, 428] width 1044 height 899
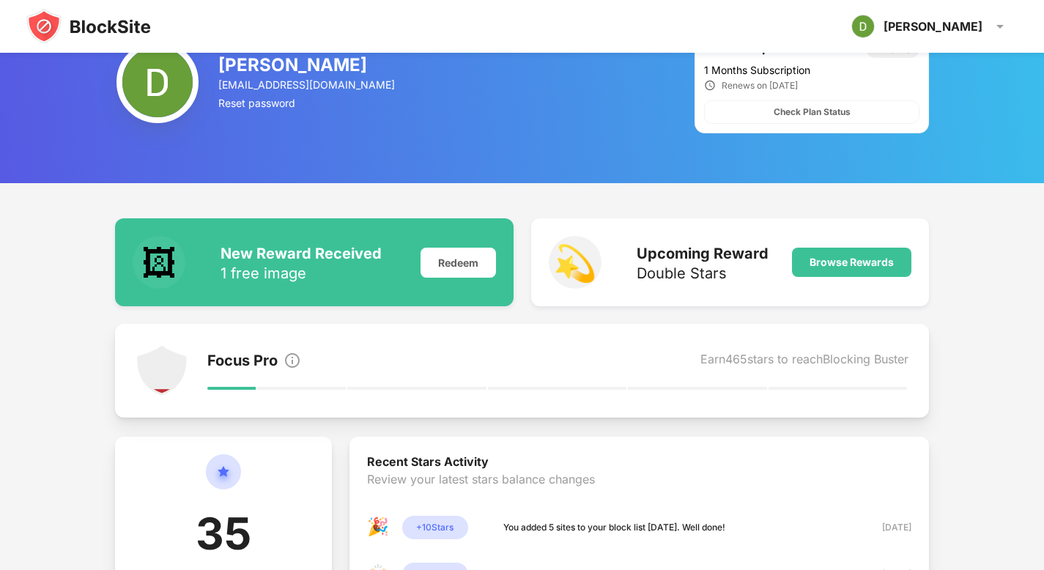
click at [92, 23] on img at bounding box center [88, 26] width 125 height 35
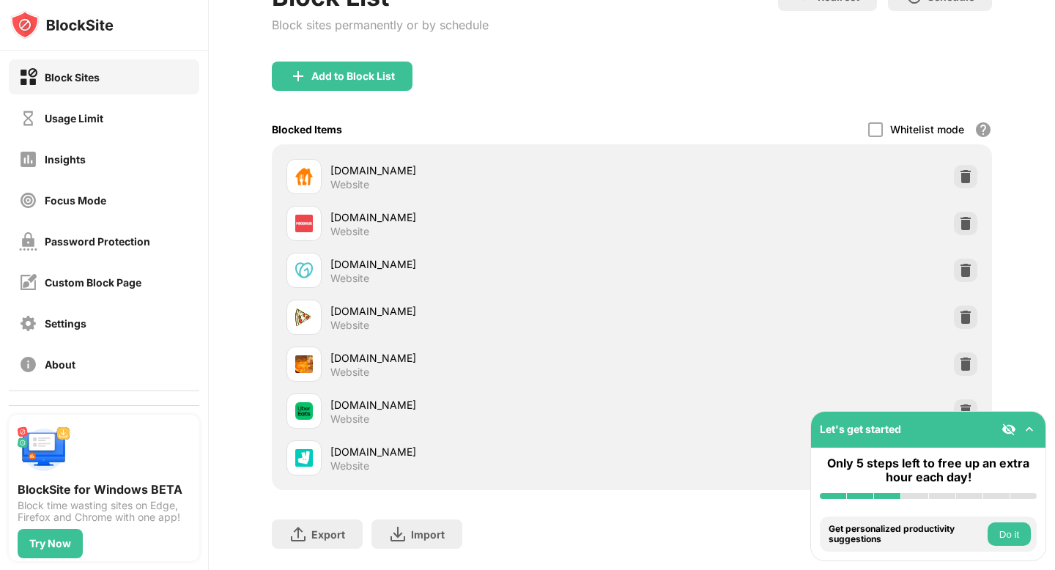
scroll to position [155, 0]
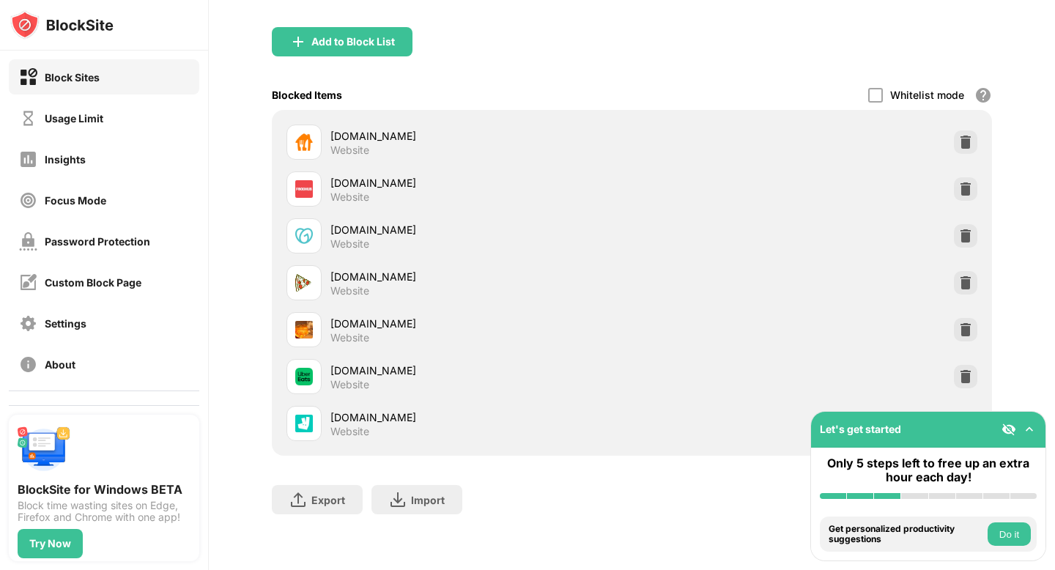
drag, startPoint x: 1054, startPoint y: 119, endPoint x: 1054, endPoint y: 344, distance: 225.6
click at [1054, 344] on div "35 3 Dylan Dylan Herian View Account Insights Rewards Settings Support Log Out …" at bounding box center [632, 285] width 846 height 570
click at [1026, 425] on img at bounding box center [1029, 429] width 15 height 15
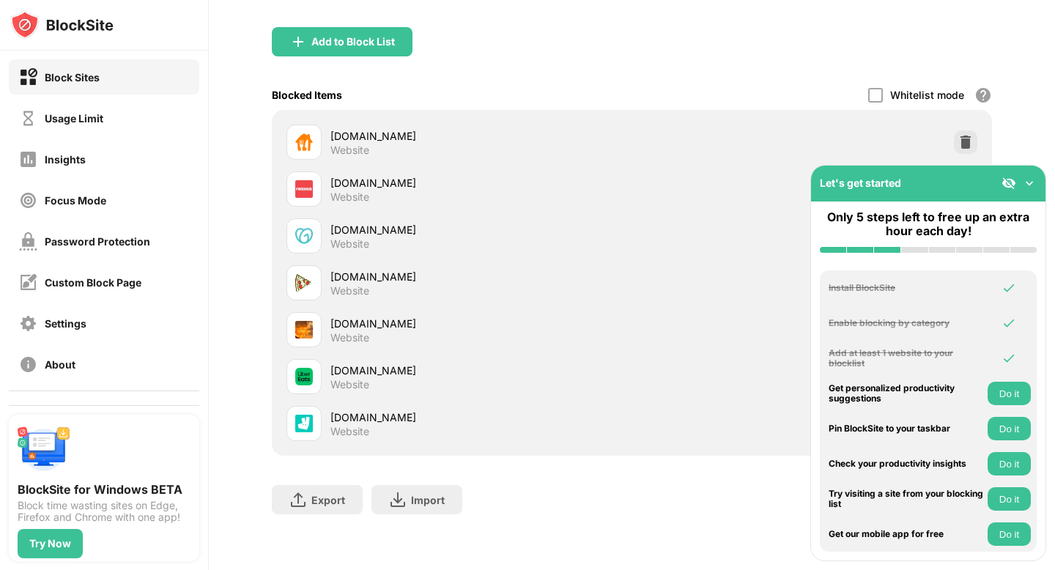
click at [1024, 115] on div "Block List Block sites permanently or by schedule Redirect Choose a site to be …" at bounding box center [632, 238] width 846 height 664
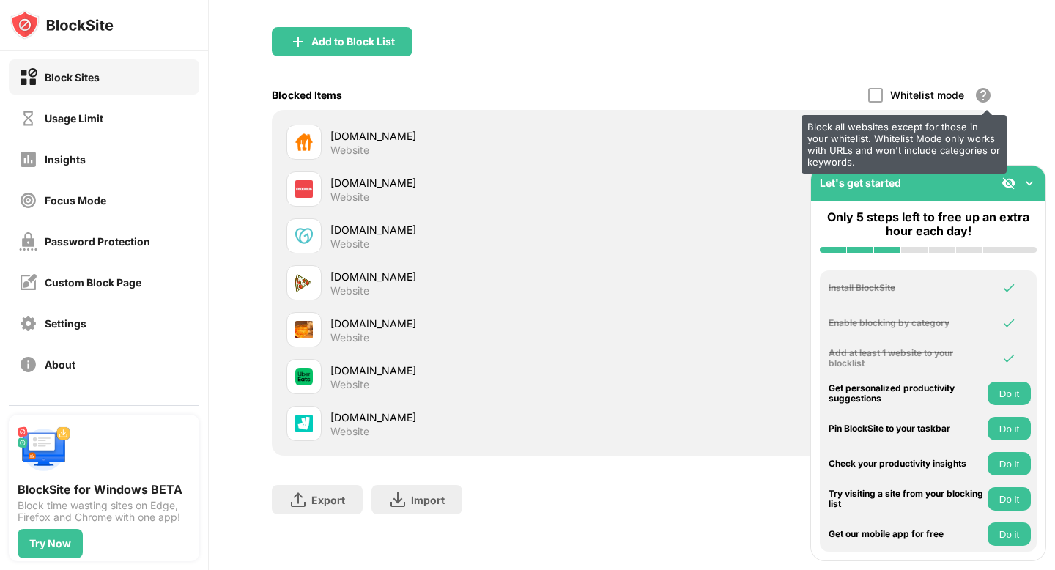
click at [975, 86] on div "Block all websites except for those in your whitelist. Whitelist Mode only work…" at bounding box center [983, 95] width 18 height 18
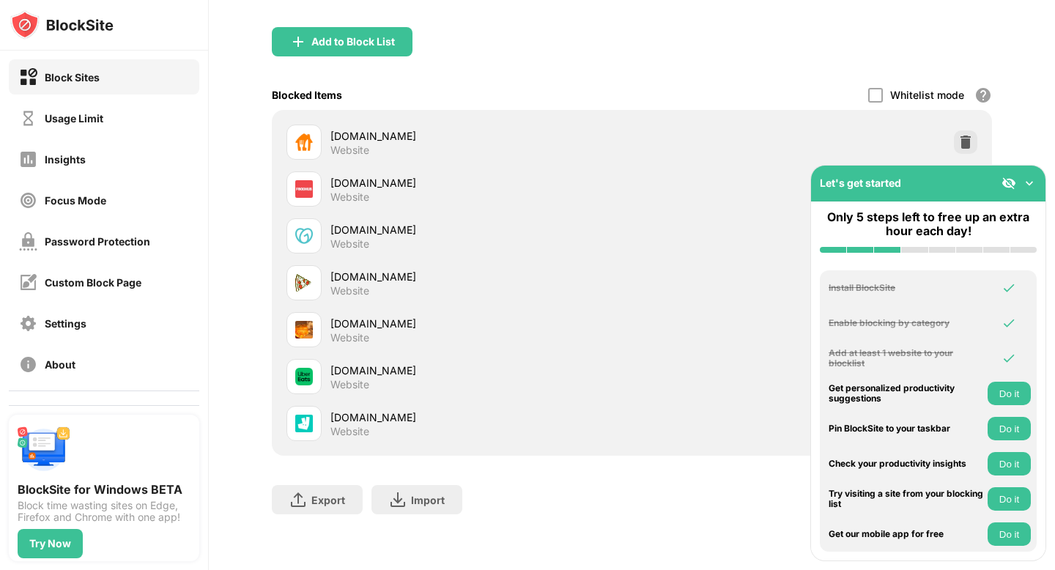
click at [1034, 185] on img at bounding box center [1029, 183] width 15 height 15
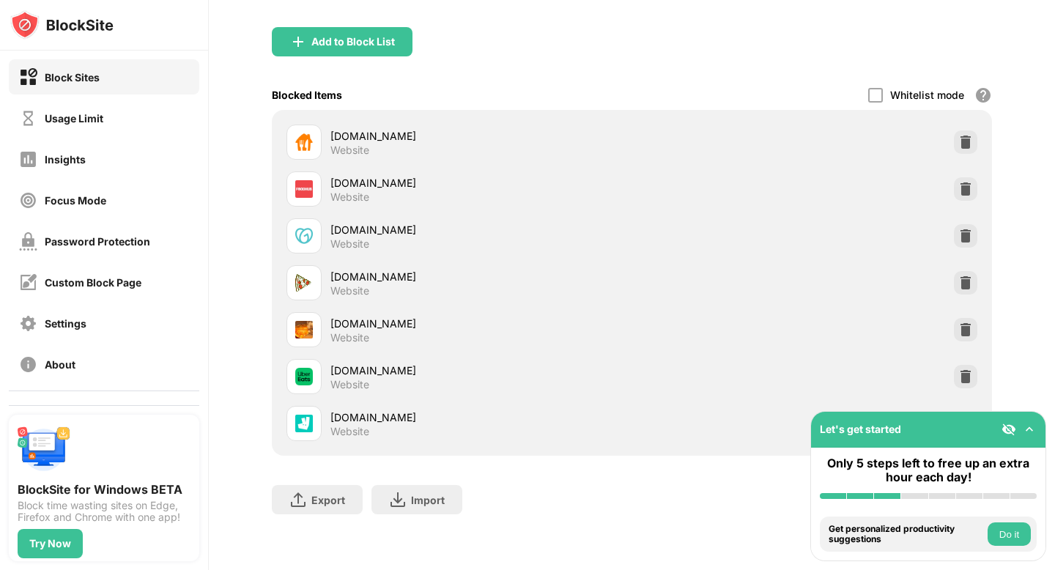
drag, startPoint x: 1054, startPoint y: 203, endPoint x: 1052, endPoint y: 308, distance: 104.8
click at [1053, 308] on div "35 3 Dylan Dylan Herian View Account Insights Rewards Settings Support Log Out …" at bounding box center [632, 285] width 846 height 570
click at [1014, 530] on button "Do it" at bounding box center [1008, 533] width 43 height 23
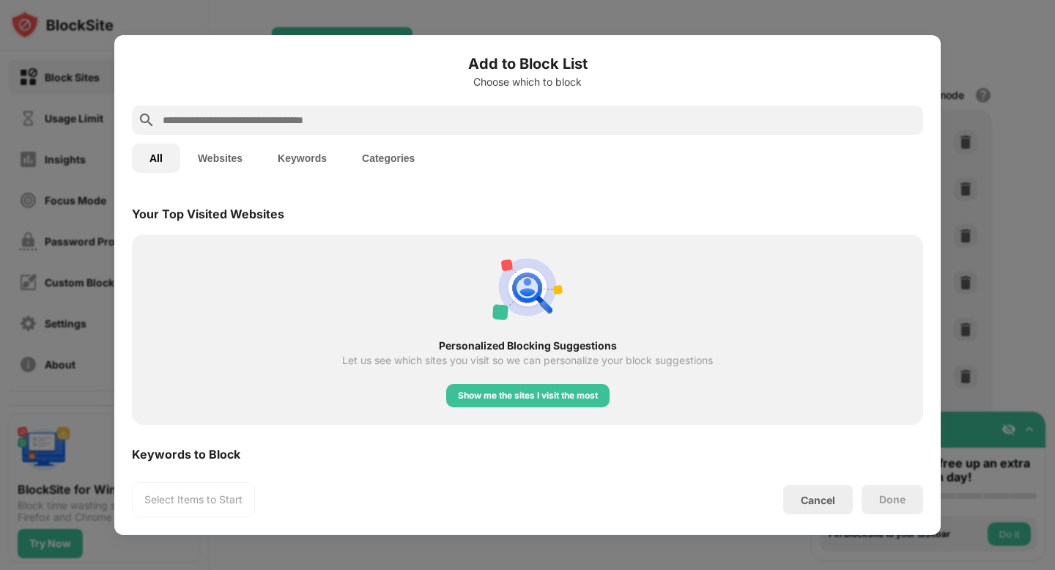
scroll to position [510, 0]
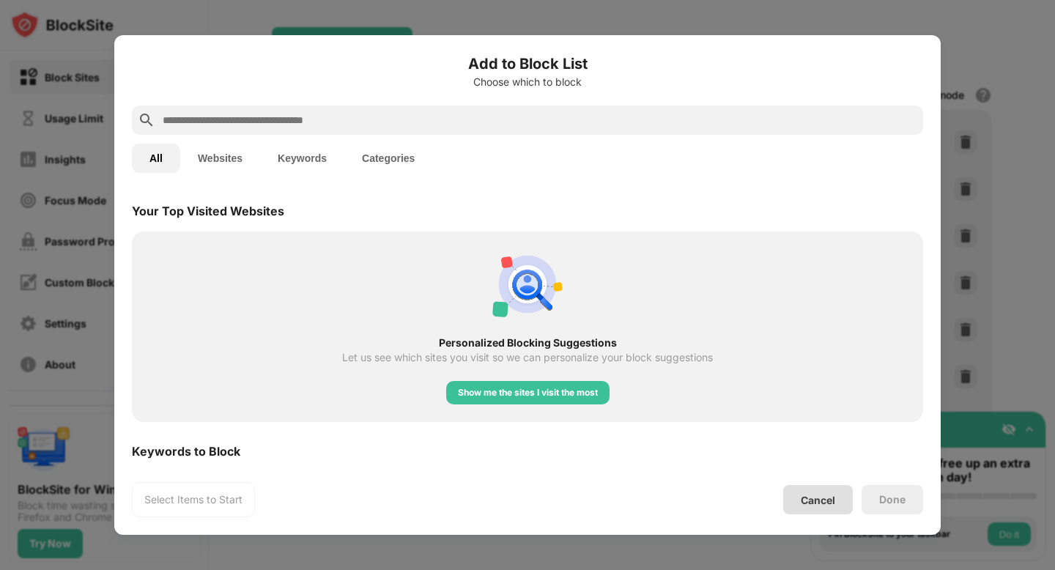
click at [834, 502] on div "Cancel" at bounding box center [818, 500] width 34 height 12
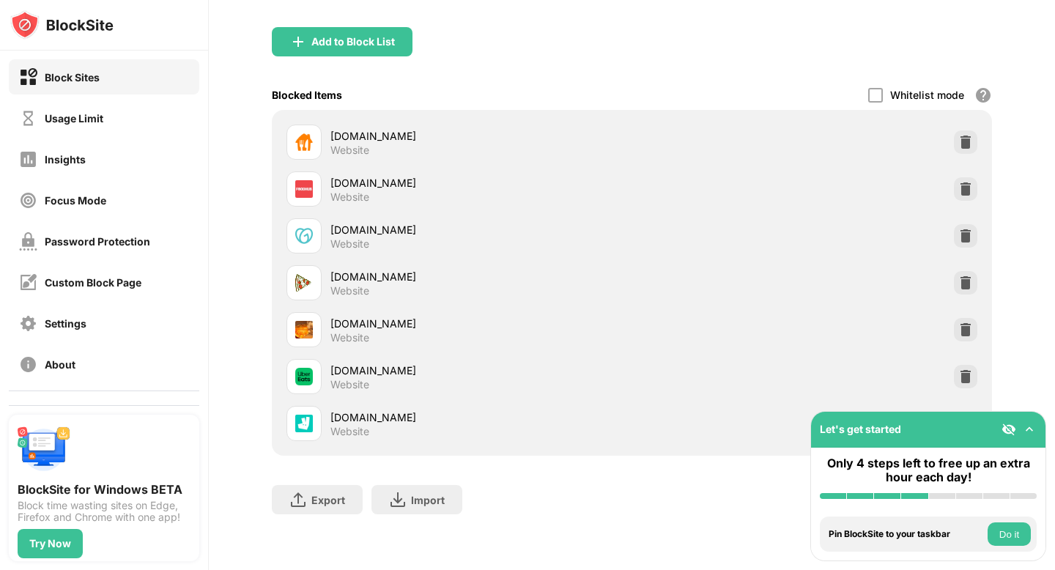
click at [1011, 431] on img at bounding box center [1008, 429] width 15 height 15
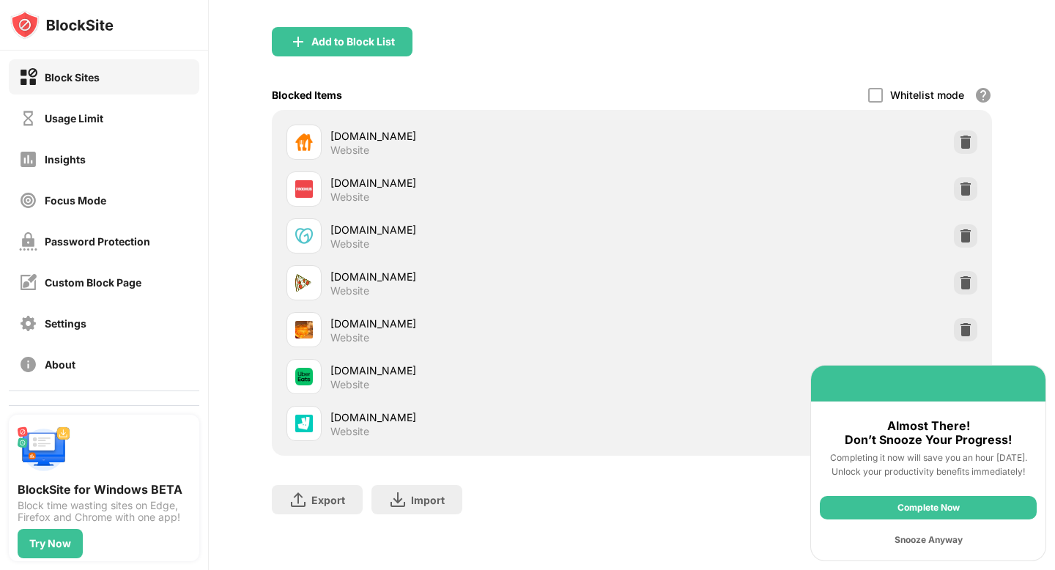
click at [954, 541] on div "Snooze Anyway" at bounding box center [928, 539] width 217 height 23
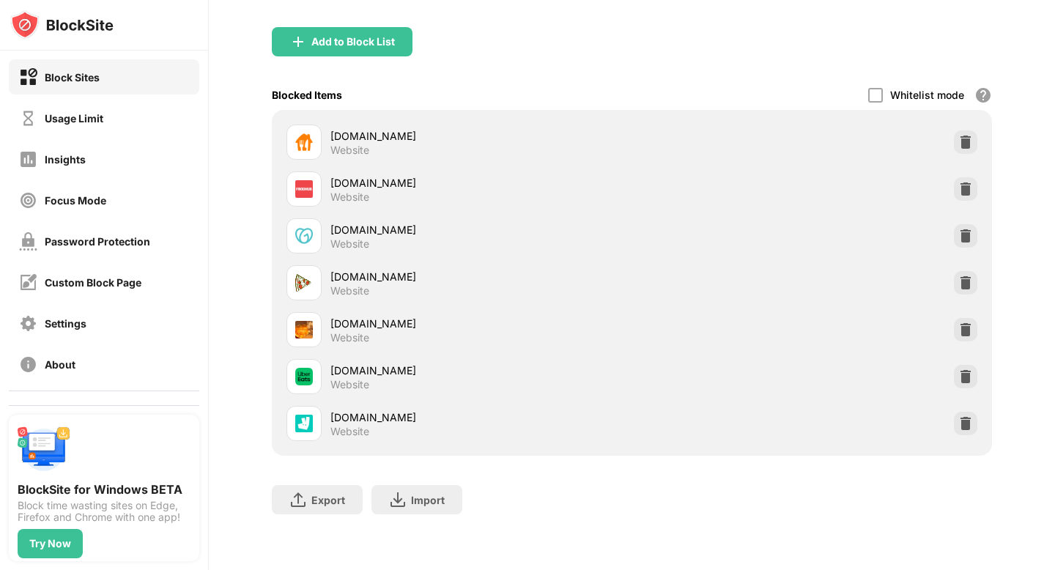
scroll to position [155, 0]
click at [362, 175] on div "foodhub.com" at bounding box center [480, 182] width 301 height 15
click at [131, 108] on div "Usage Limit" at bounding box center [104, 117] width 190 height 35
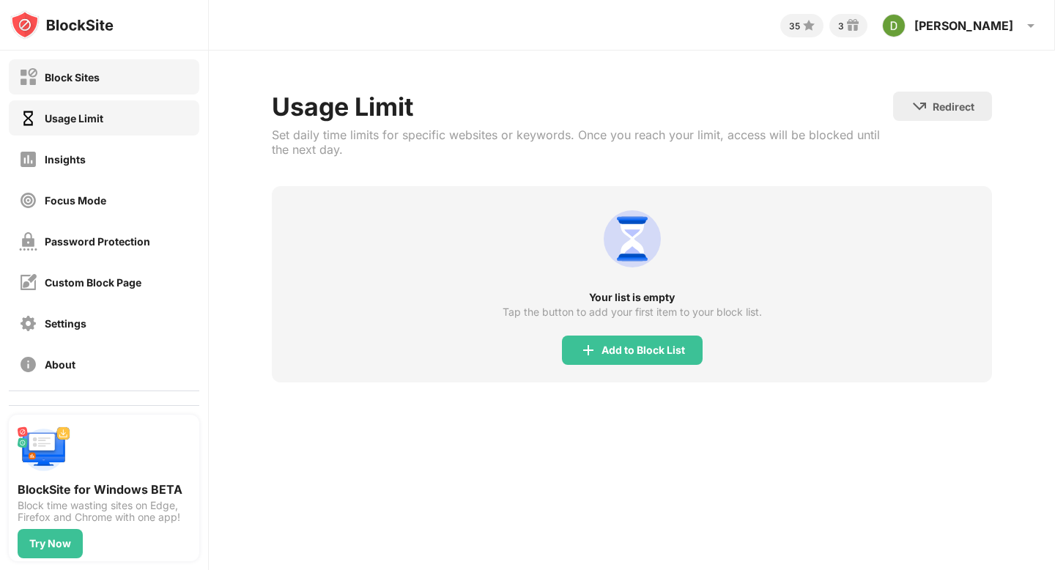
click at [112, 78] on div "Block Sites" at bounding box center [104, 76] width 190 height 35
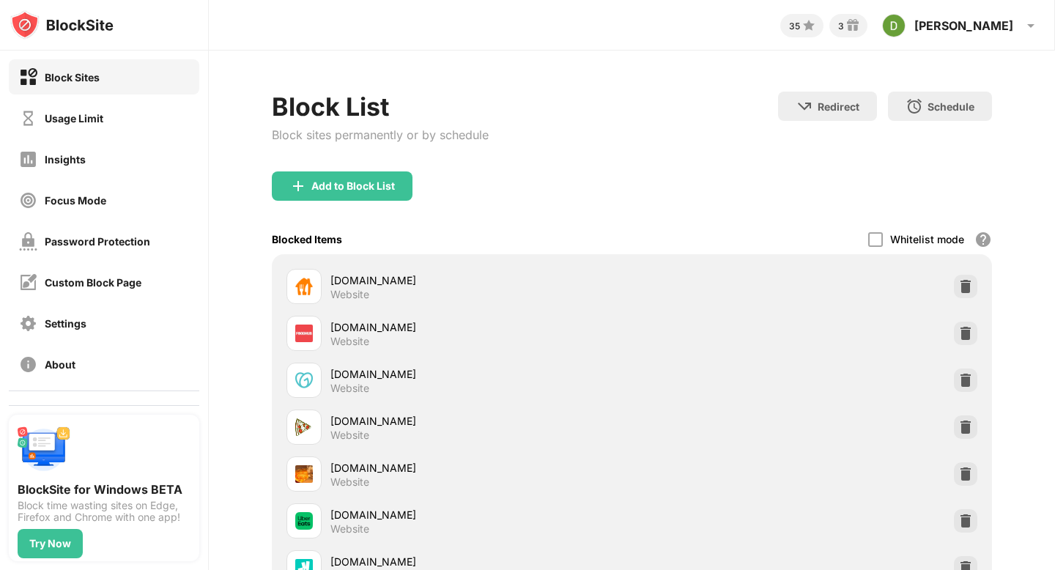
click at [112, 78] on div "Block Sites" at bounding box center [104, 76] width 190 height 35
click at [482, 159] on div "Block List Block sites permanently or by schedule" at bounding box center [380, 132] width 217 height 80
drag, startPoint x: 1054, startPoint y: 140, endPoint x: 1054, endPoint y: 53, distance: 86.4
click at [1054, 54] on div "35 3 Dylan Dylan Herian View Account Insights Rewards Settings Support Log Out …" at bounding box center [632, 285] width 846 height 570
click at [347, 178] on div "Add to Block List" at bounding box center [342, 185] width 141 height 29
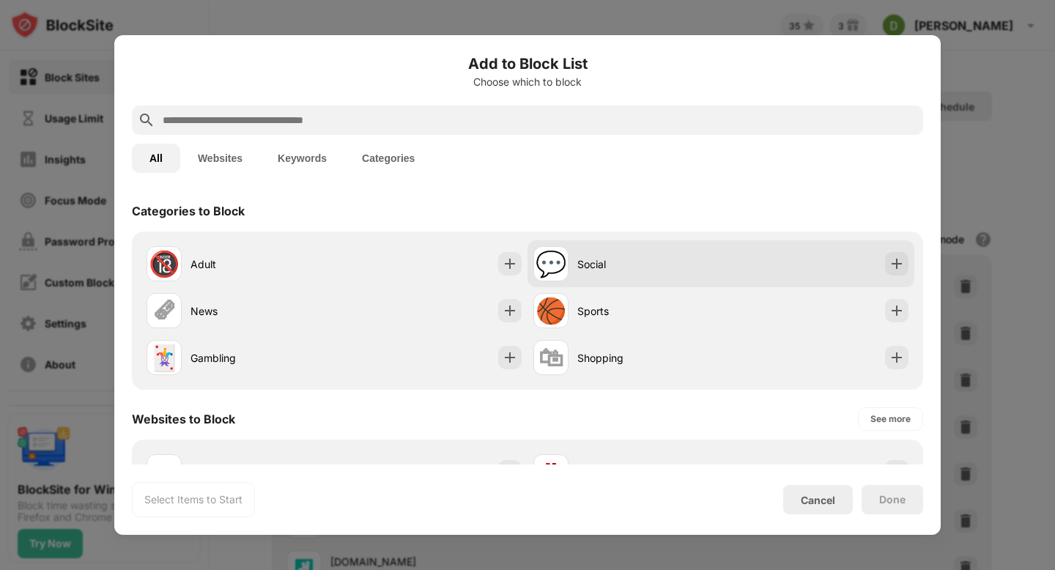
scroll to position [29, 0]
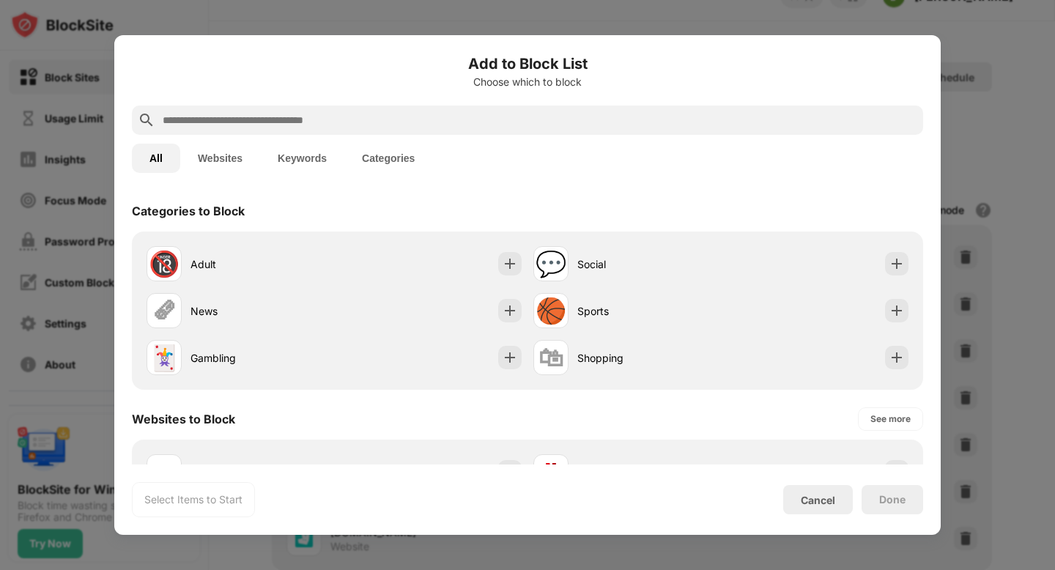
click at [872, 184] on div "Add to Block List Choose which to block All Websites Keywords Categories Catego…" at bounding box center [527, 285] width 791 height 464
click at [242, 155] on button "Websites" at bounding box center [220, 158] width 80 height 29
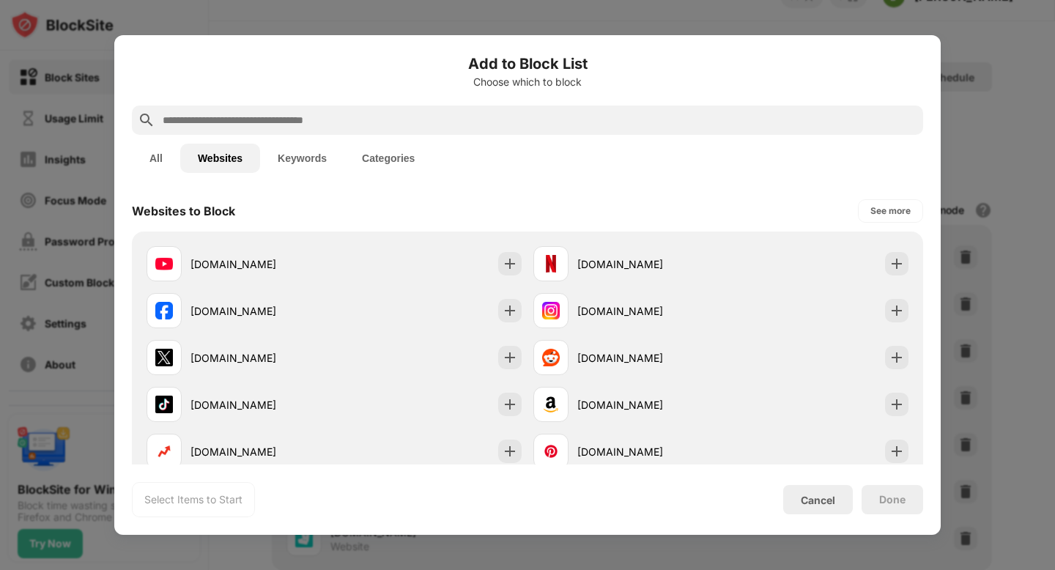
drag, startPoint x: 936, startPoint y: 153, endPoint x: 936, endPoint y: 278, distance: 124.5
click at [936, 278] on div "Add to Block List Choose which to block All Websites Keywords Categories Websit…" at bounding box center [527, 285] width 826 height 500
click at [936, 279] on div "Add to Block List Choose which to block All Websites Keywords Categories Websit…" at bounding box center [527, 285] width 826 height 500
click at [753, 184] on div "Add to Block List Choose which to block All Websites Keywords Categories Websit…" at bounding box center [527, 285] width 791 height 464
click at [876, 214] on div "See more" at bounding box center [891, 211] width 40 height 15
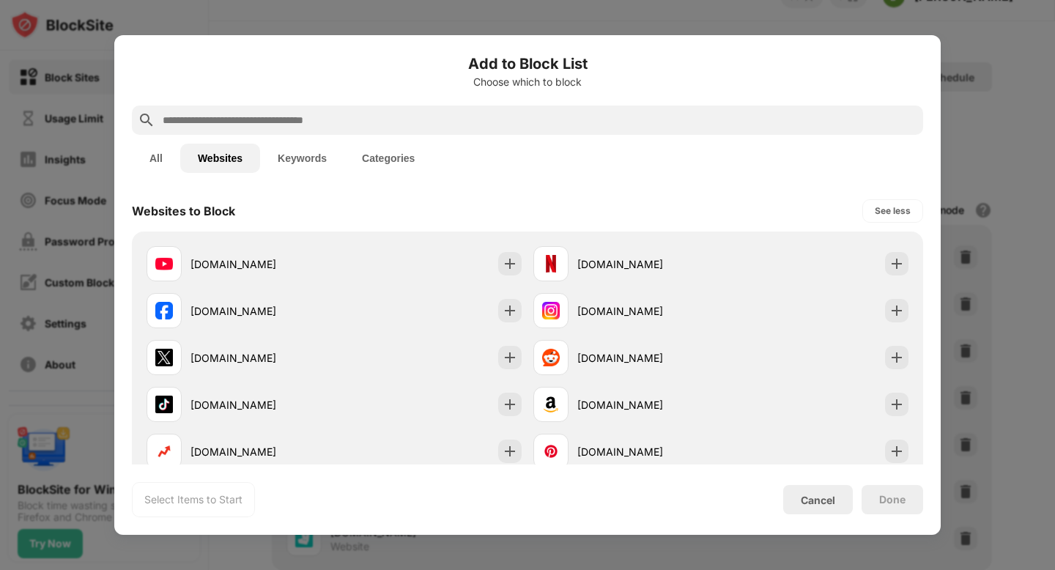
drag, startPoint x: 938, startPoint y: 208, endPoint x: 938, endPoint y: 307, distance: 98.9
click at [938, 307] on div "Add to Block List Choose which to block All Websites Keywords Categories Websit…" at bounding box center [527, 285] width 826 height 500
click at [658, 491] on div "Select Items to Start Cancel Done" at bounding box center [527, 499] width 791 height 35
click at [310, 161] on button "Keywords" at bounding box center [302, 158] width 84 height 29
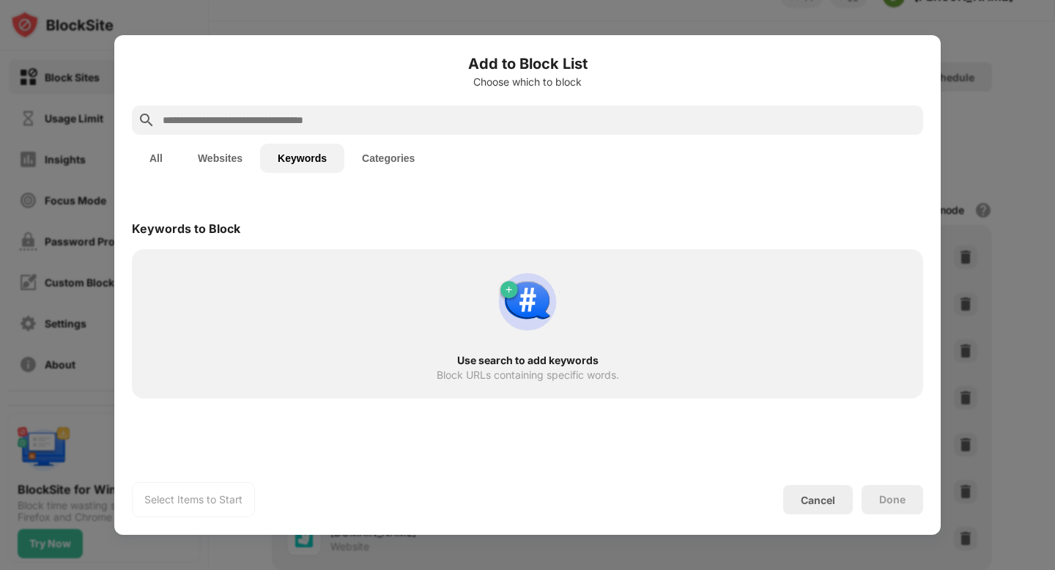
click at [374, 161] on button "Categories" at bounding box center [388, 158] width 88 height 29
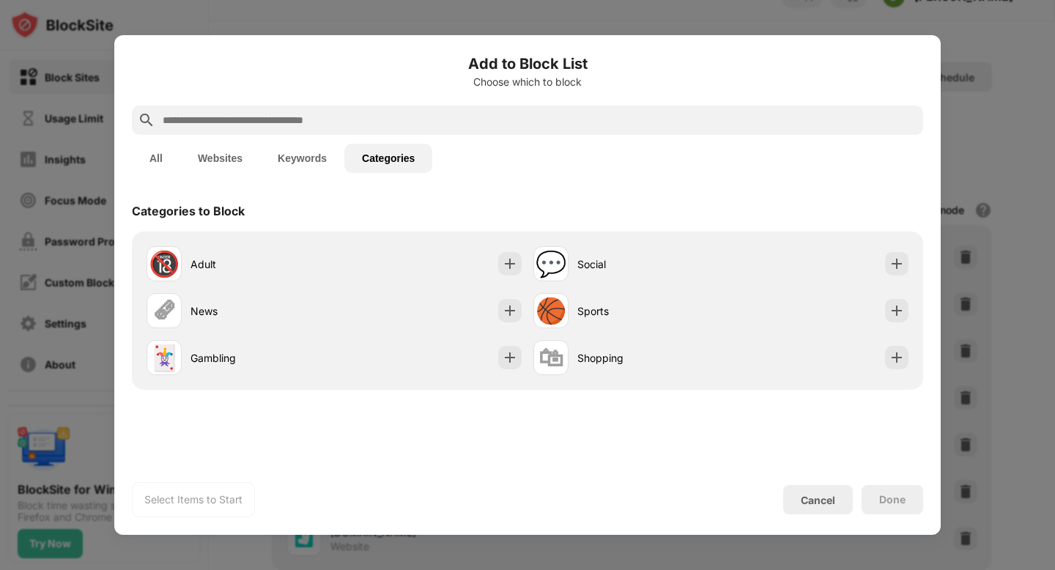
click at [195, 159] on button "Websites" at bounding box center [220, 158] width 80 height 29
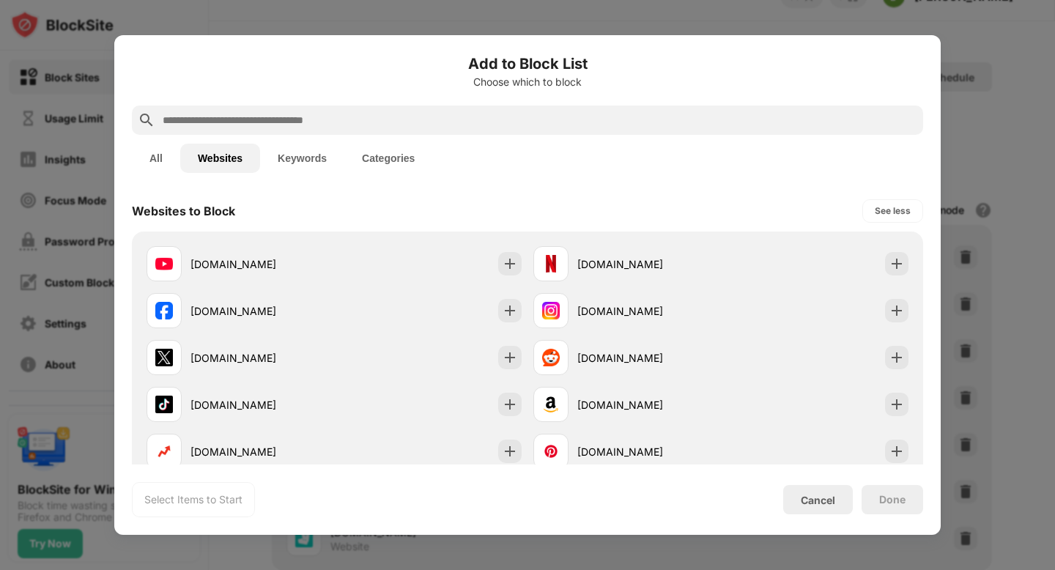
click at [164, 157] on button "All" at bounding box center [156, 158] width 48 height 29
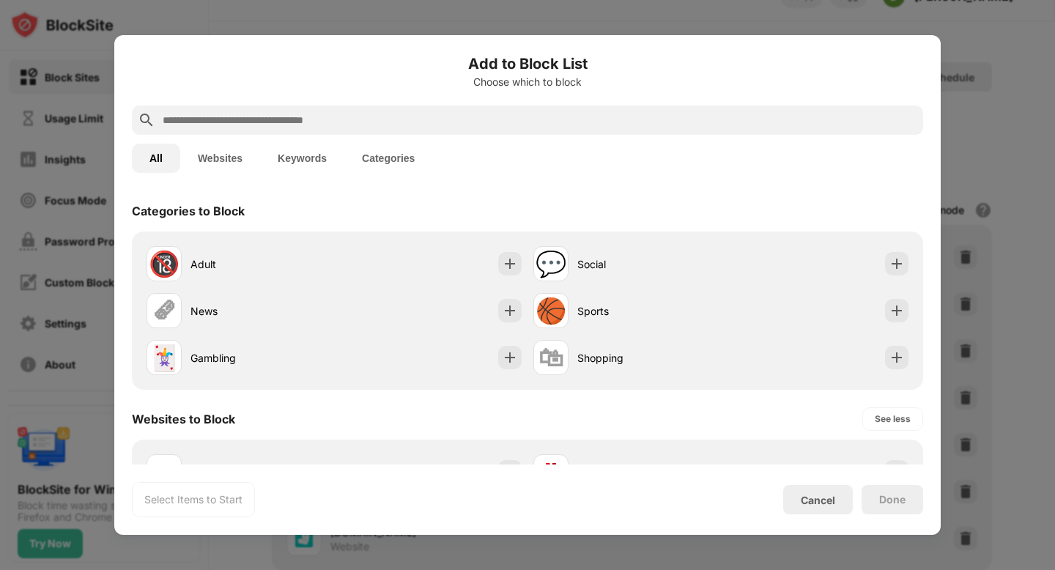
click at [193, 155] on button "Websites" at bounding box center [220, 158] width 80 height 29
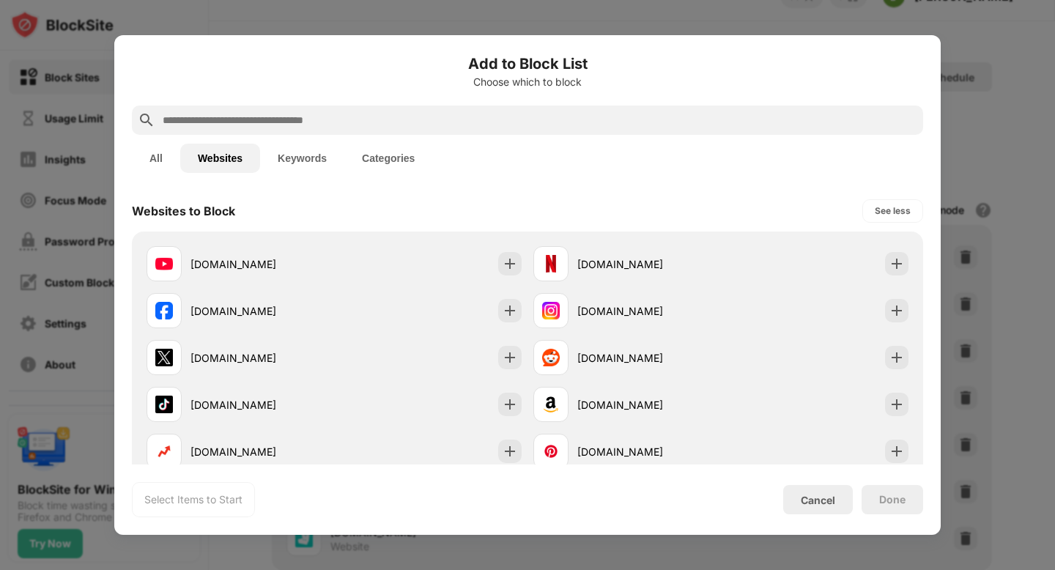
click at [161, 157] on button "All" at bounding box center [156, 158] width 48 height 29
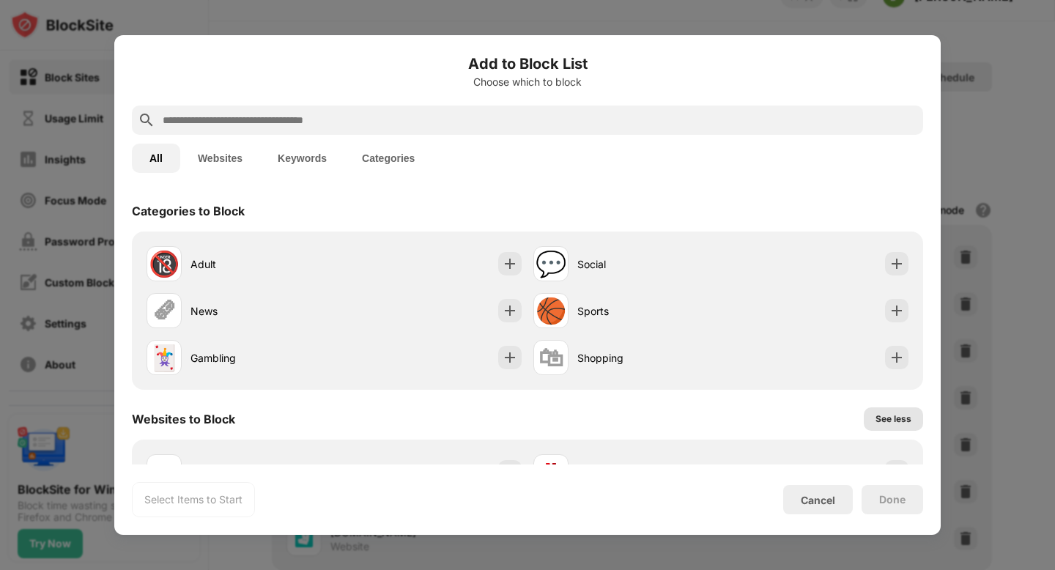
click at [880, 416] on div "See less" at bounding box center [893, 419] width 36 height 15
click at [880, 417] on div "See more" at bounding box center [890, 419] width 40 height 15
drag, startPoint x: 1046, startPoint y: 151, endPoint x: 1047, endPoint y: 245, distance: 93.8
click at [1047, 245] on div at bounding box center [527, 285] width 1055 height 570
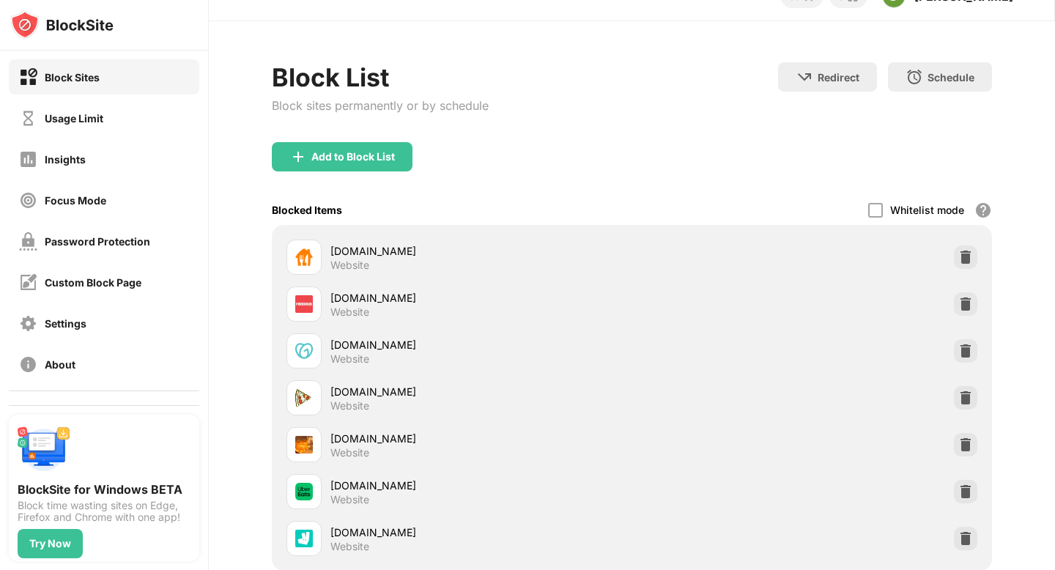
click at [705, 142] on div "Add to Block List" at bounding box center [631, 168] width 719 height 53
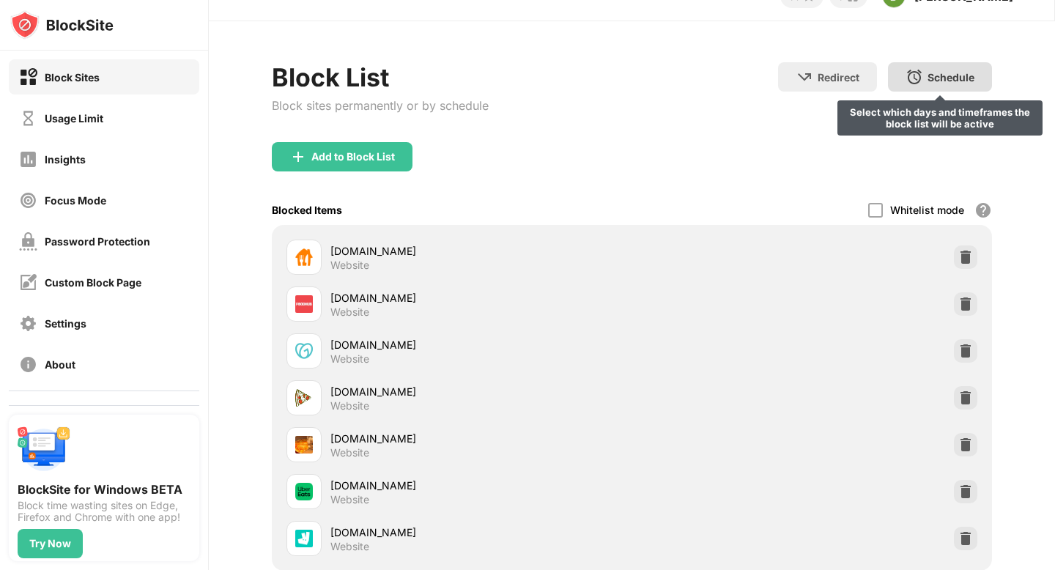
click at [927, 76] on div "Schedule" at bounding box center [950, 77] width 47 height 12
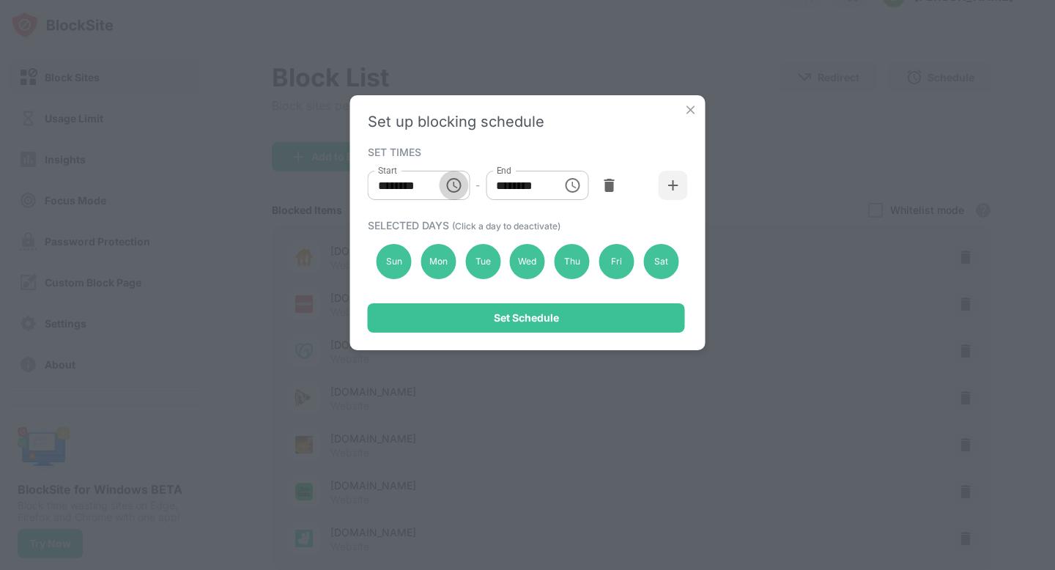
click at [454, 190] on icon "Choose time, selected time is 10:00 AM" at bounding box center [454, 186] width 18 height 18
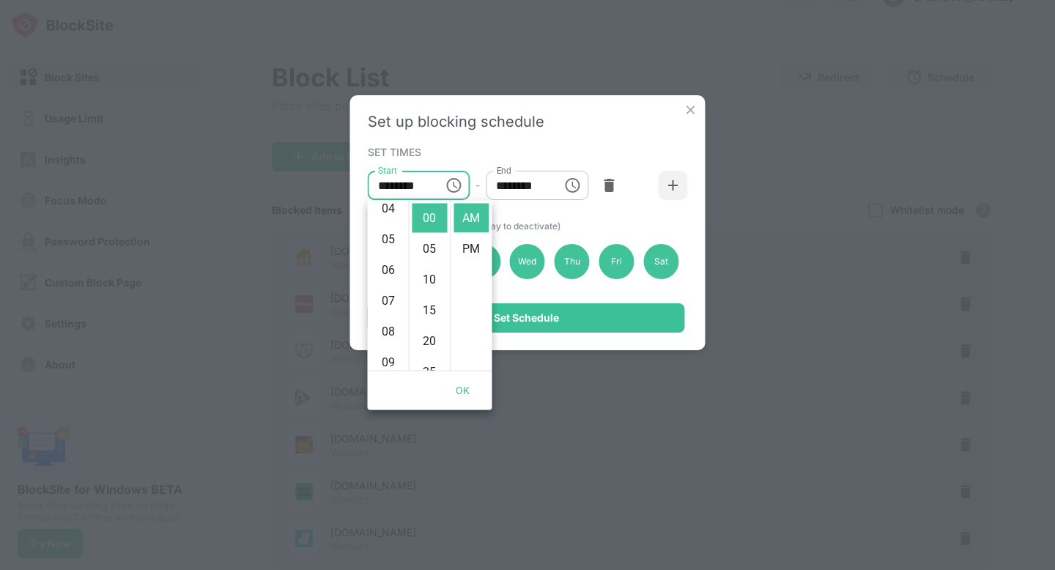
scroll to position [133, 0]
click at [388, 240] on li "05" at bounding box center [388, 238] width 35 height 29
click at [374, 240] on li "04" at bounding box center [388, 248] width 35 height 29
type input "********"
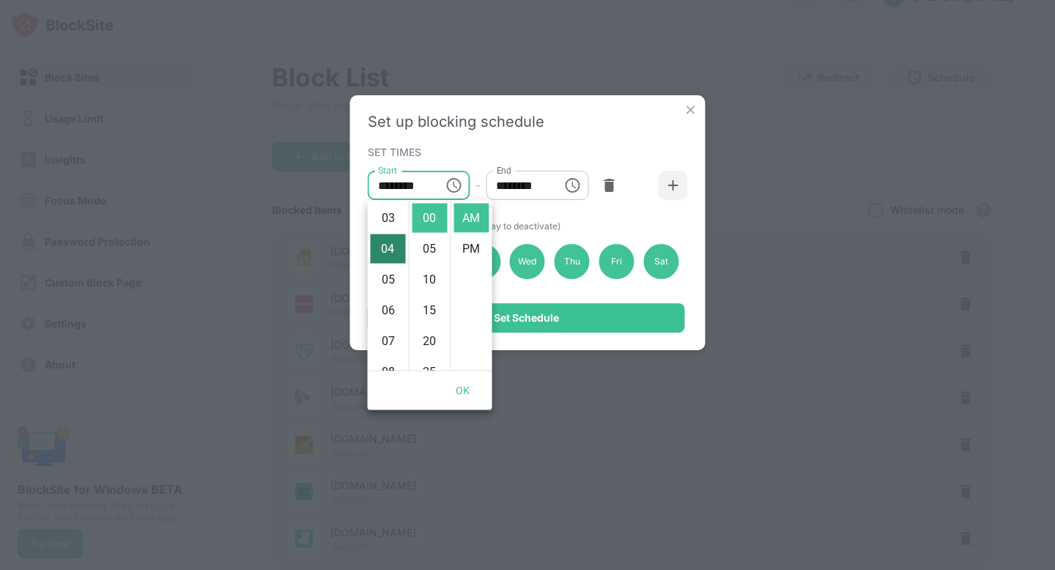
scroll to position [123, 0]
click at [574, 184] on icon "Choose time, selected time is 1:00 PM" at bounding box center [572, 186] width 18 height 18
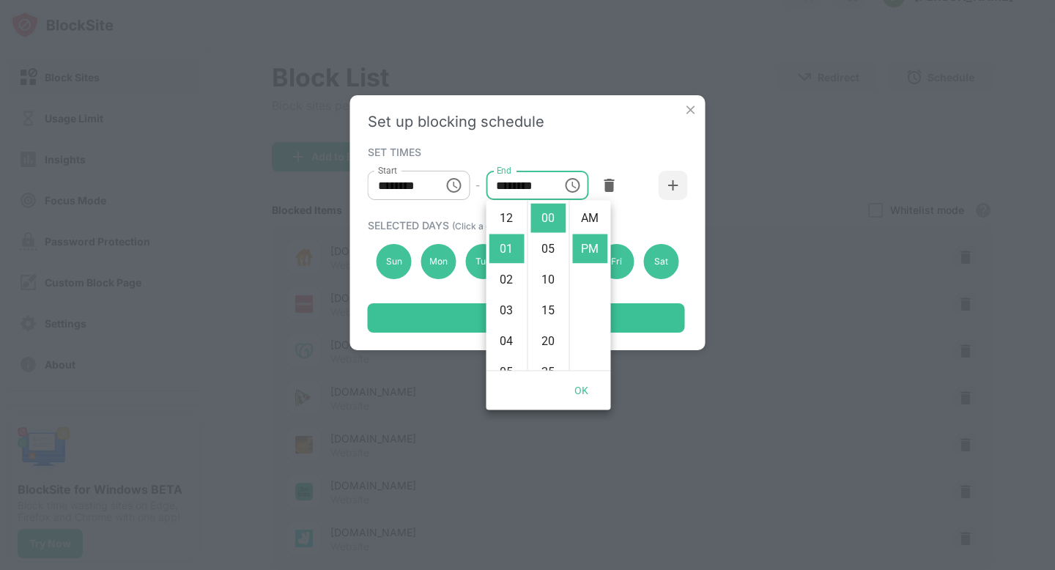
scroll to position [31, 0]
click at [508, 281] on li "03" at bounding box center [506, 279] width 35 height 29
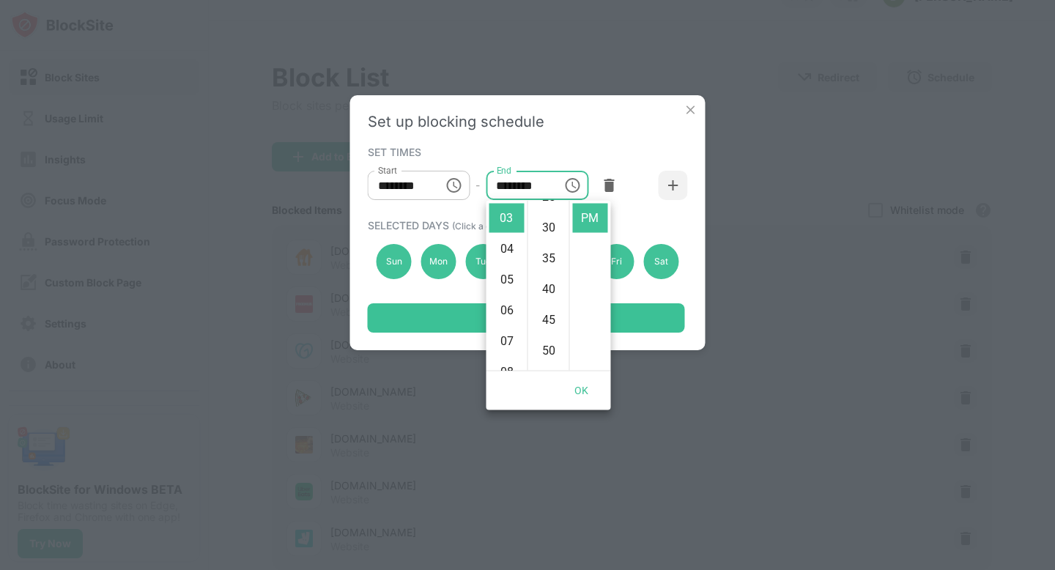
scroll to position [175, 0]
click at [546, 352] on li "50" at bounding box center [548, 350] width 35 height 29
click at [552, 243] on li "55" at bounding box center [548, 248] width 35 height 29
click at [590, 218] on li "AM" at bounding box center [590, 218] width 35 height 29
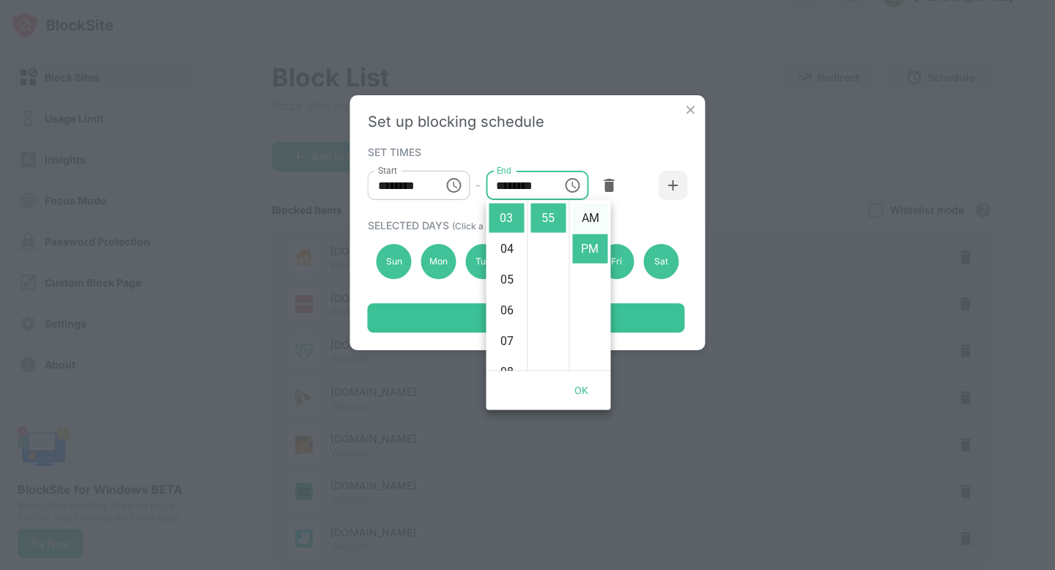
type input "********"
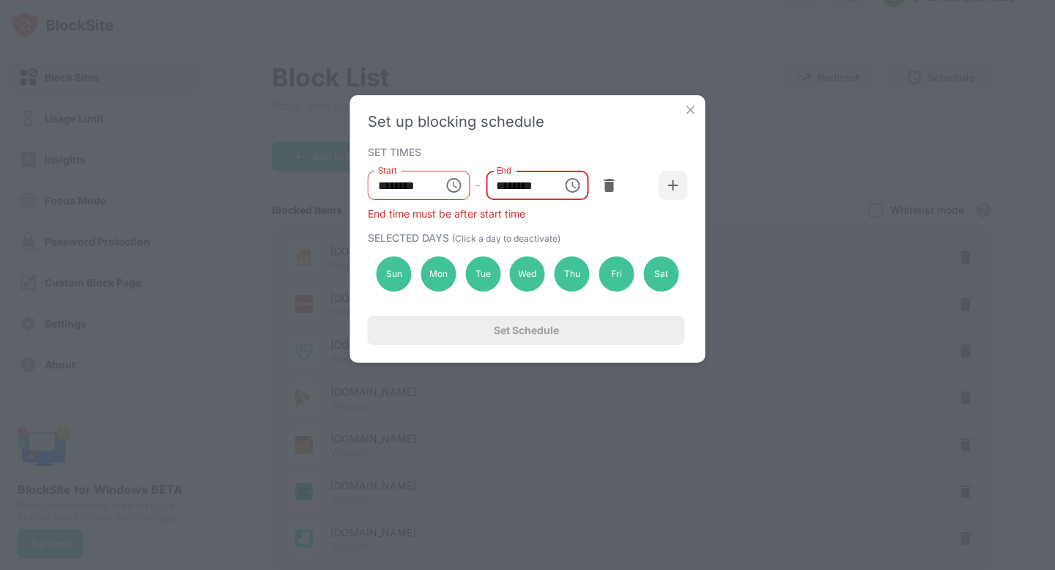
click at [541, 186] on input "********" at bounding box center [519, 185] width 66 height 29
click at [537, 185] on input "********" at bounding box center [519, 185] width 66 height 29
click at [515, 189] on input "********" at bounding box center [519, 185] width 66 height 29
click at [533, 212] on div "End time must be after start time" at bounding box center [528, 213] width 320 height 12
click at [672, 187] on img at bounding box center [673, 185] width 15 height 15
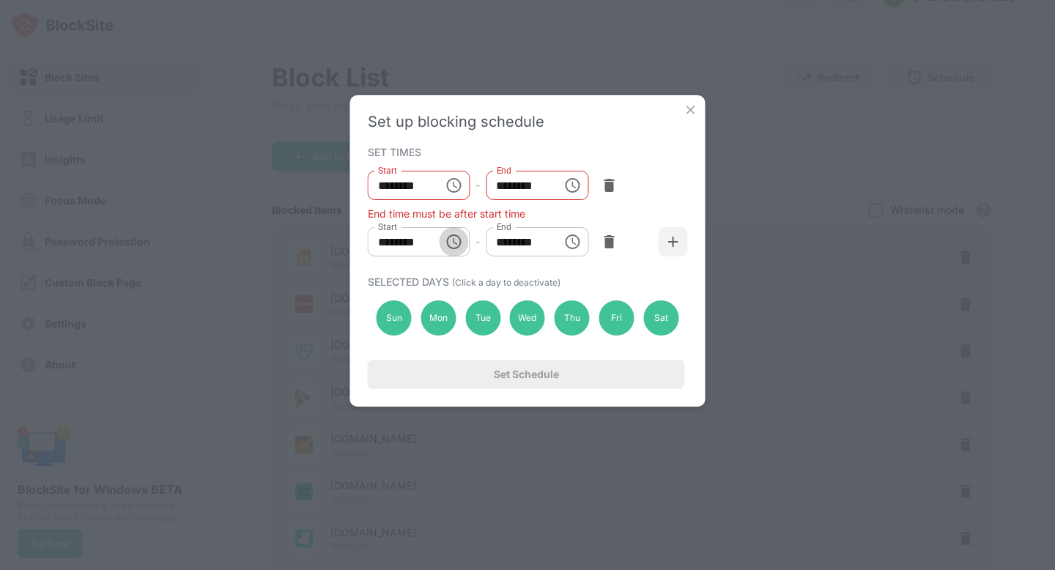
click at [456, 243] on icon "Choose time, selected time is 10:00 AM" at bounding box center [454, 242] width 18 height 18
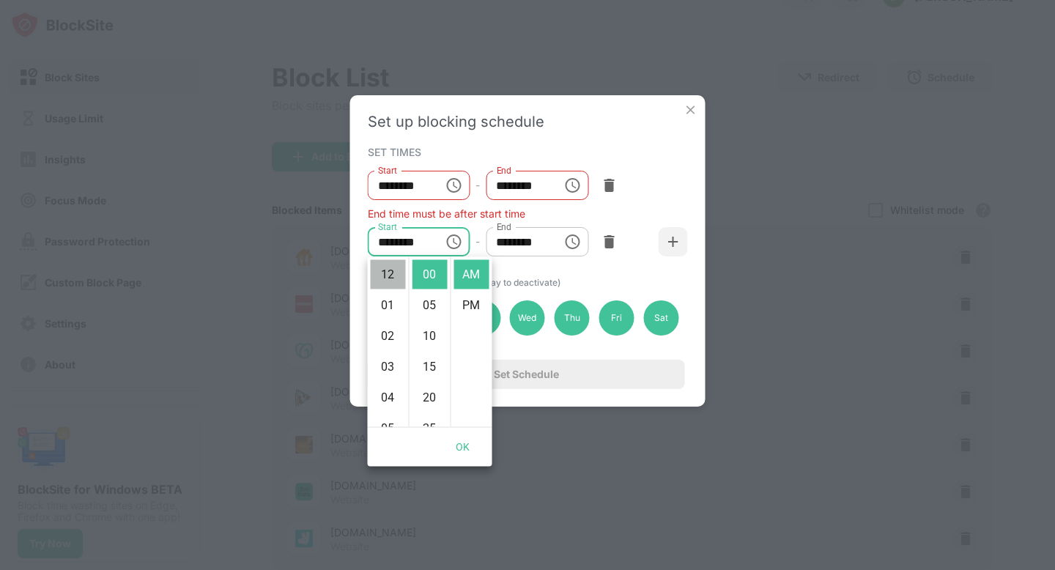
click at [387, 274] on li "12" at bounding box center [388, 274] width 35 height 29
type input "********"
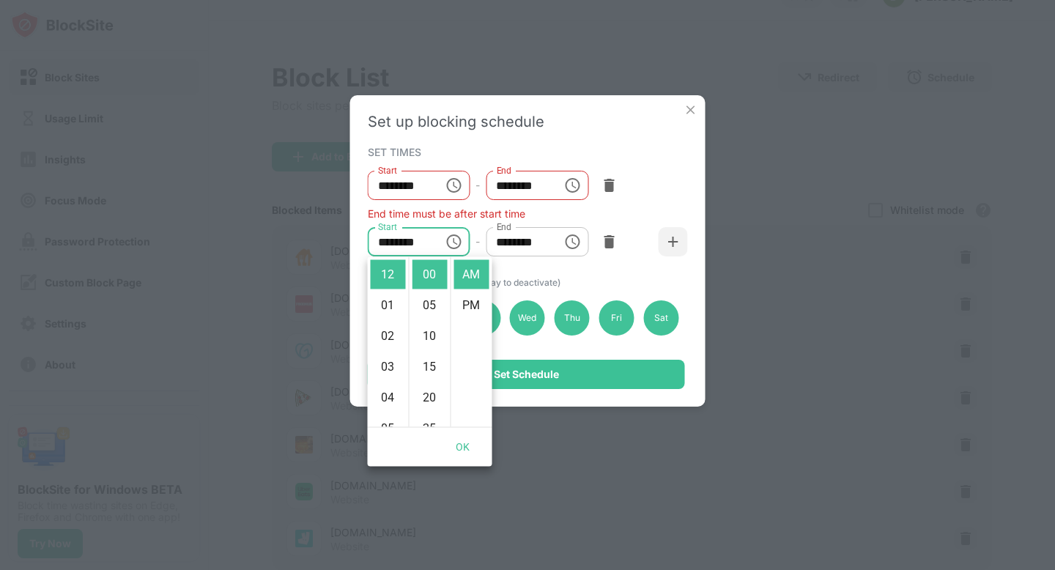
click at [542, 242] on input "********" at bounding box center [519, 241] width 66 height 29
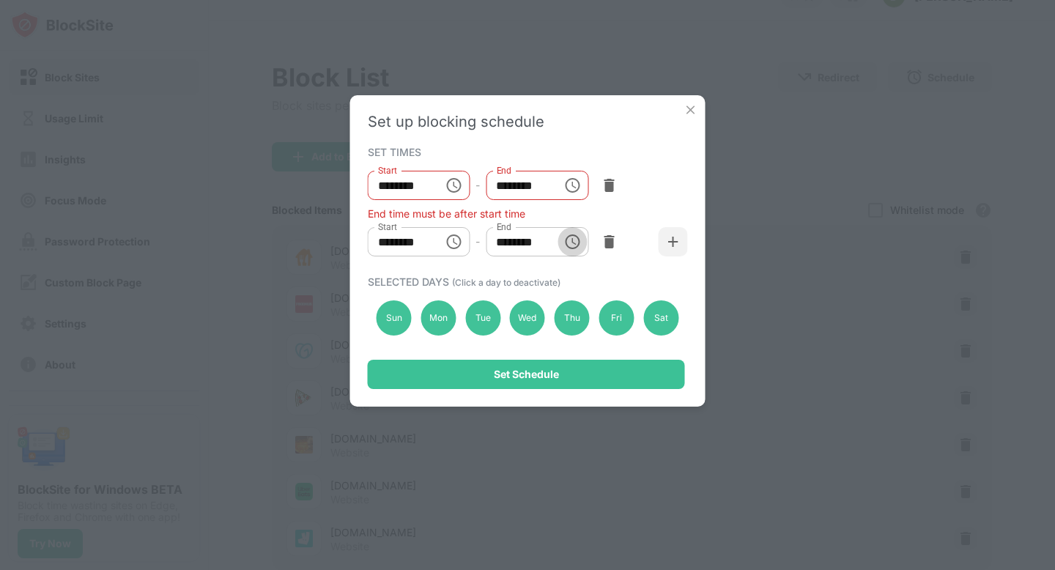
click at [581, 241] on button "Choose time, selected time is 1:00 PM" at bounding box center [571, 241] width 29 height 29
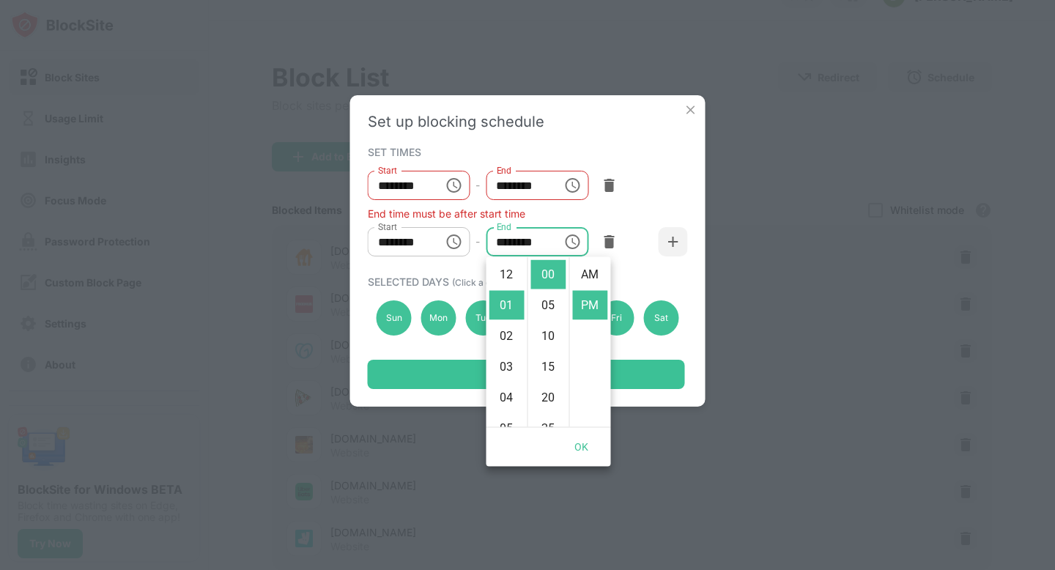
scroll to position [31, 0]
click at [505, 330] on li "03" at bounding box center [506, 336] width 35 height 29
click at [587, 274] on li "AM" at bounding box center [590, 274] width 35 height 29
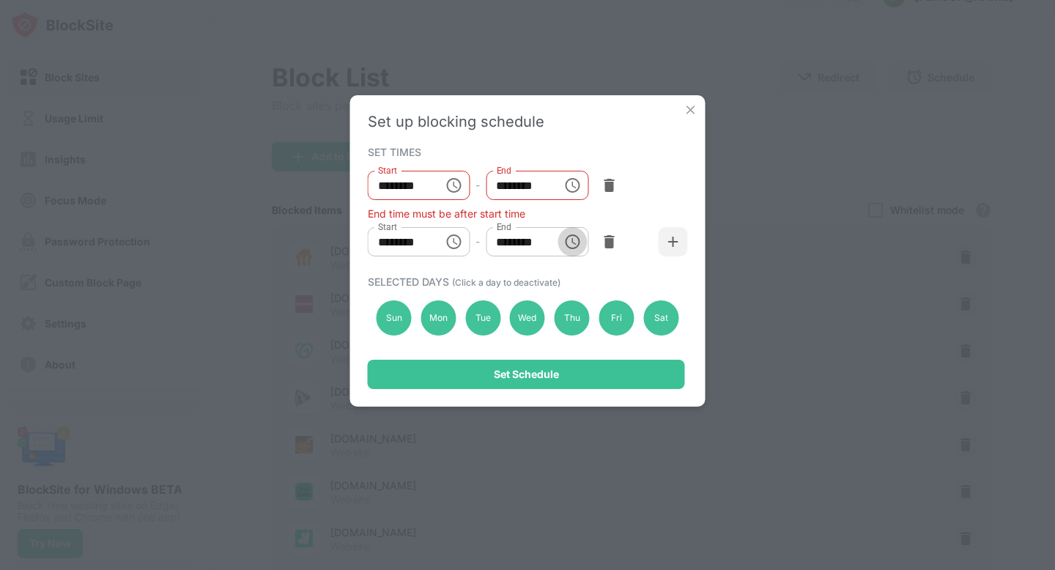
click at [571, 250] on icon "Choose time, selected time is 3:00 AM" at bounding box center [572, 242] width 18 height 18
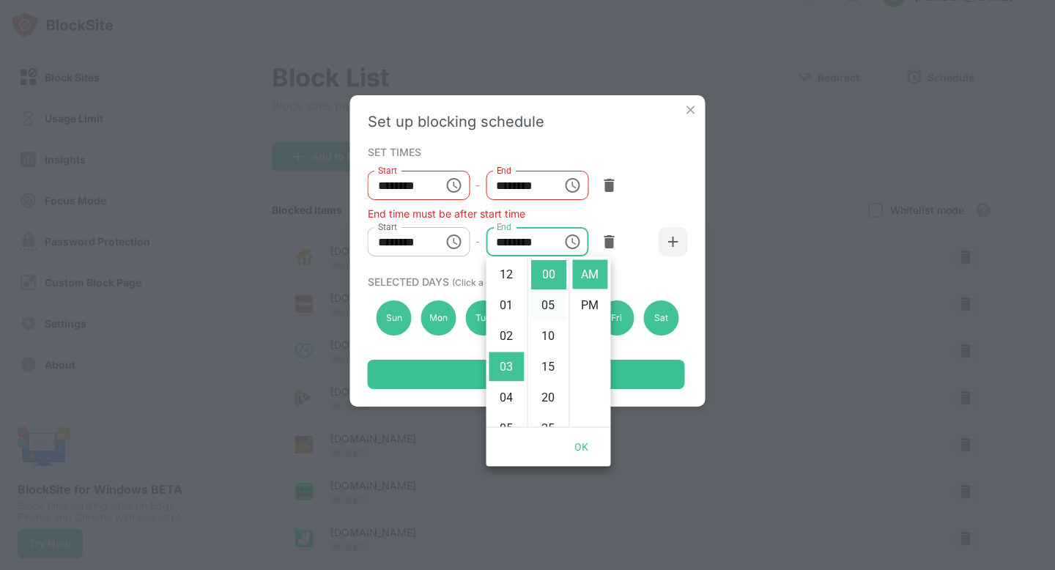
scroll to position [92, 0]
click at [547, 420] on li "25" at bounding box center [548, 428] width 35 height 29
type input "********"
click at [568, 185] on icon "Choose time, selected time is 3:55 AM" at bounding box center [572, 186] width 18 height 18
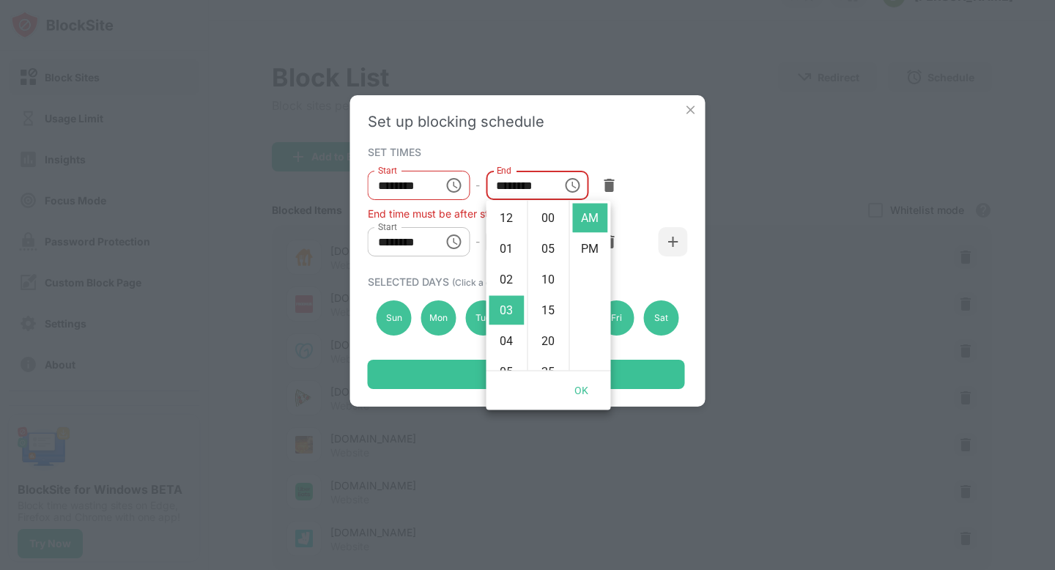
scroll to position [338, 0]
click at [588, 243] on li "PM" at bounding box center [590, 248] width 35 height 29
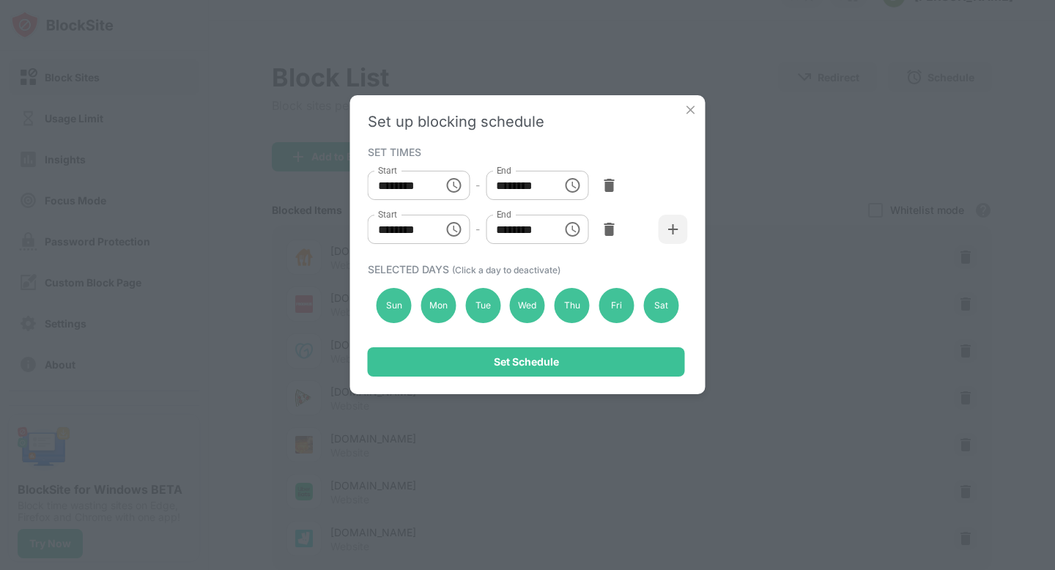
scroll to position [31, 0]
click at [530, 188] on input "********" at bounding box center [519, 185] width 66 height 29
click at [512, 187] on input "********" at bounding box center [519, 185] width 66 height 29
click at [538, 191] on input "********" at bounding box center [519, 185] width 66 height 29
click at [510, 186] on input "********" at bounding box center [519, 185] width 66 height 29
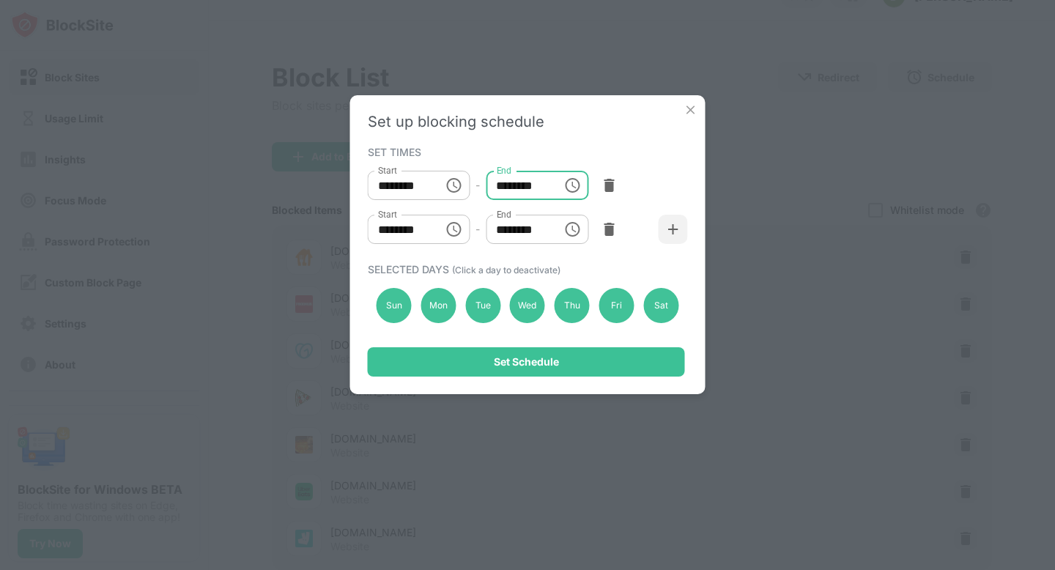
click at [510, 186] on input "********" at bounding box center [519, 185] width 66 height 29
click at [571, 185] on icon "Choose time, selected time is 3:55 PM" at bounding box center [572, 186] width 18 height 18
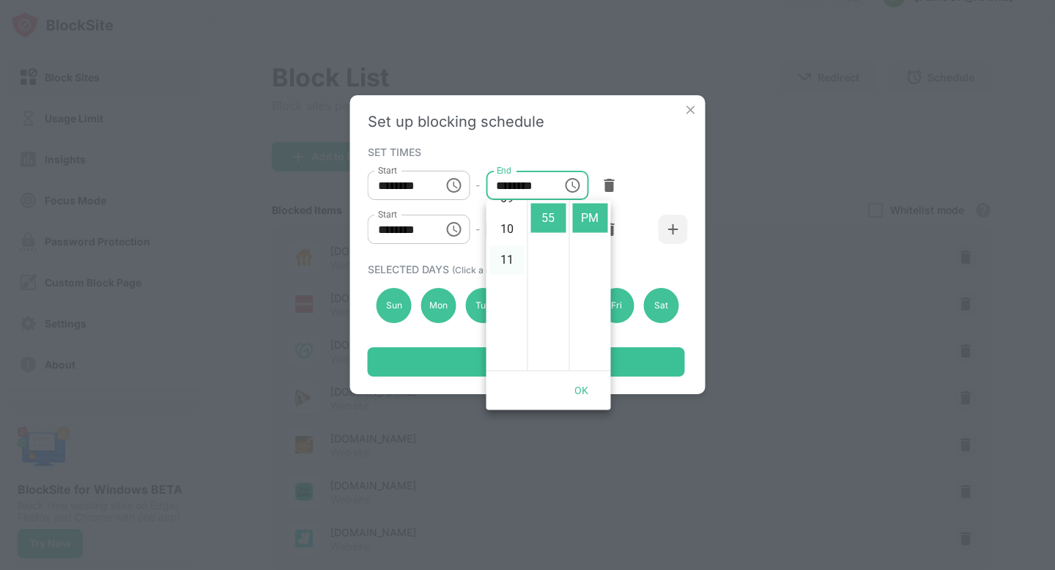
click at [500, 261] on li "11" at bounding box center [506, 260] width 35 height 29
click at [526, 179] on input "********" at bounding box center [519, 185] width 66 height 29
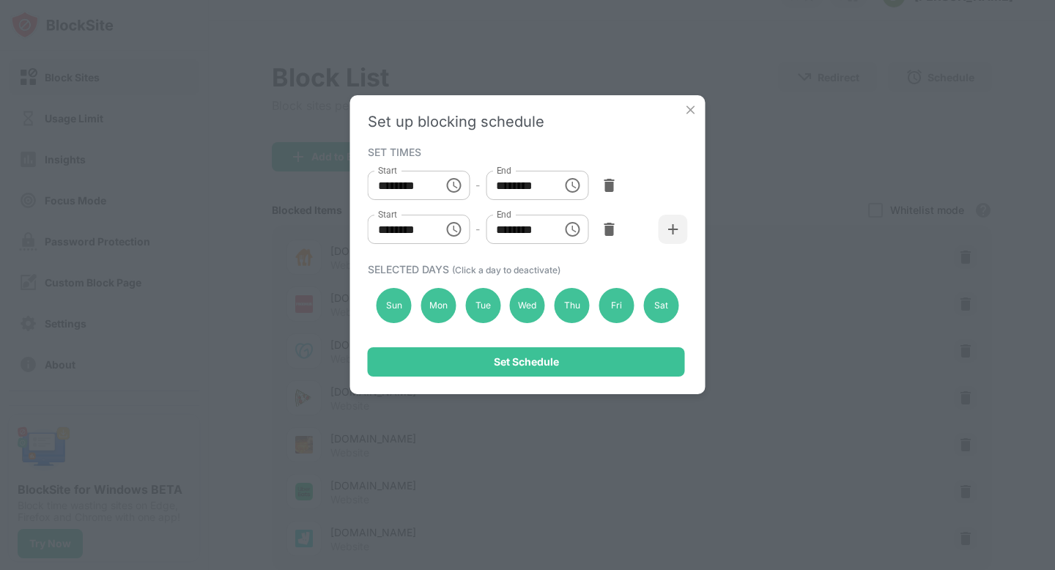
click at [513, 179] on input "********" at bounding box center [519, 185] width 66 height 29
type input "********"
click at [664, 173] on div "Start ******** Start - End ******** End" at bounding box center [528, 185] width 320 height 44
click at [381, 317] on div "Sun" at bounding box center [393, 305] width 35 height 35
click at [398, 311] on div "Sun" at bounding box center [393, 305] width 35 height 35
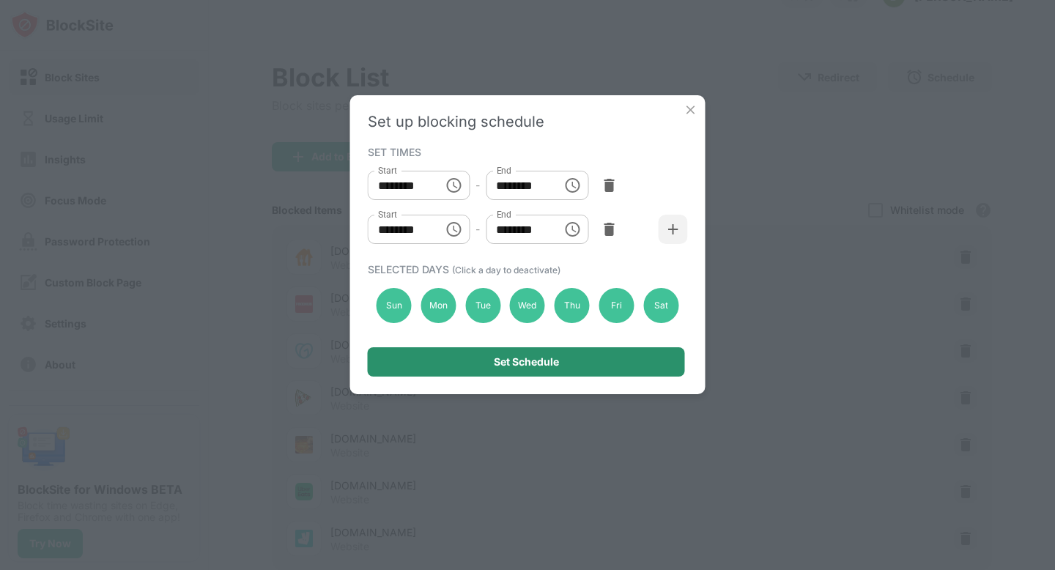
click at [566, 362] on div "Set Schedule" at bounding box center [526, 361] width 317 height 29
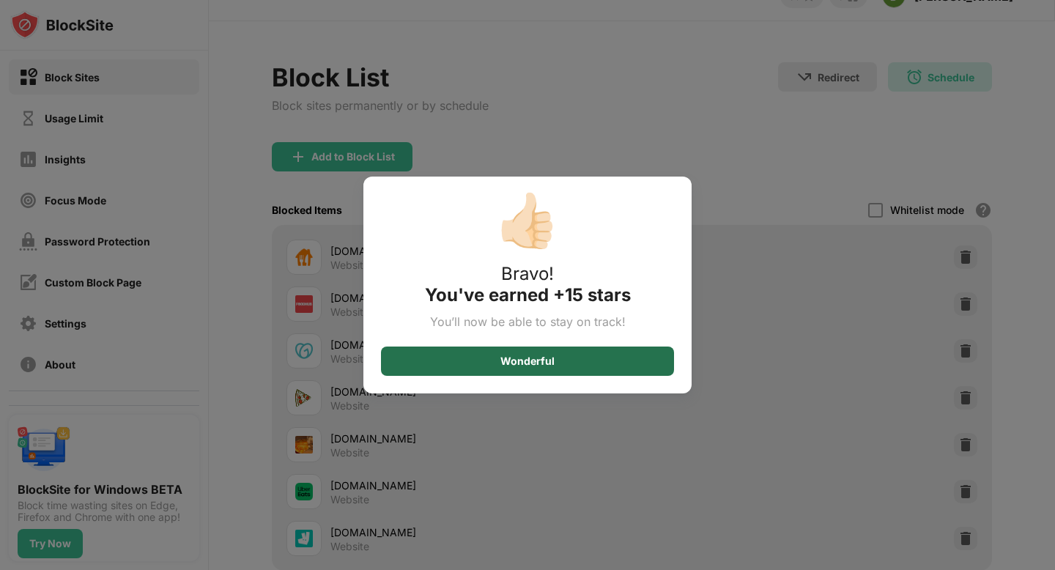
click at [543, 363] on div "Wonderful" at bounding box center [527, 361] width 54 height 12
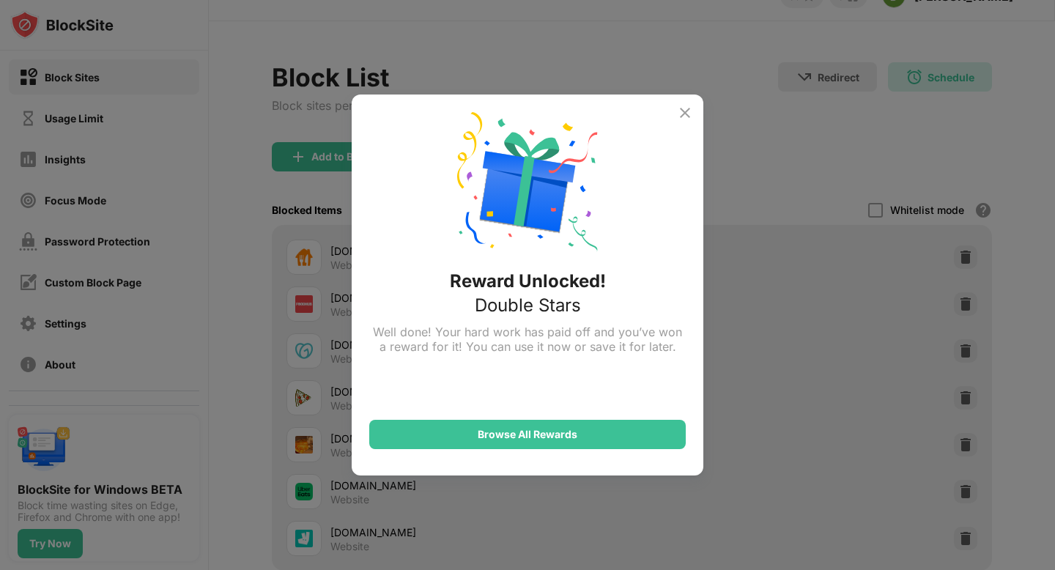
click at [687, 117] on img at bounding box center [685, 113] width 18 height 18
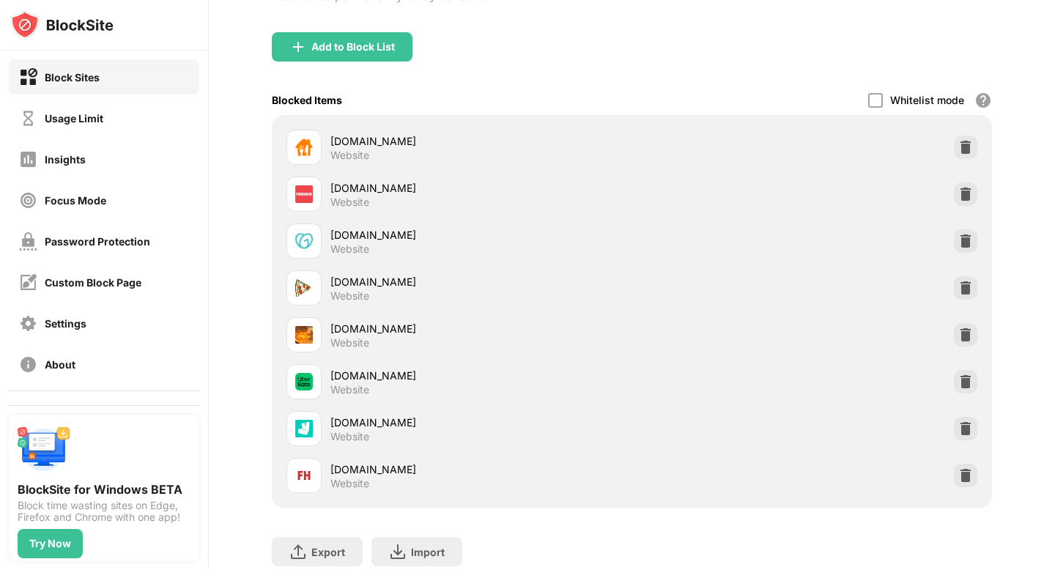
scroll to position [138, 0]
